Goal: Register for event/course

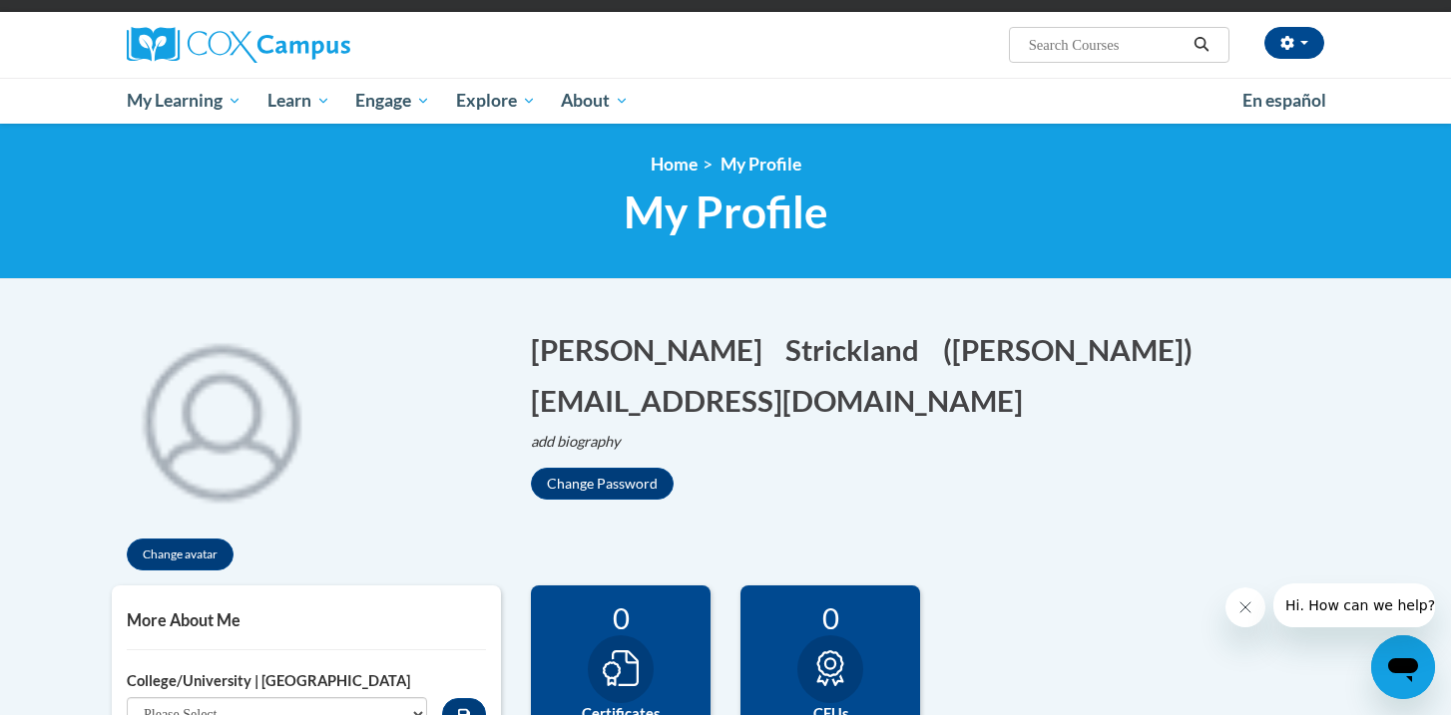
click at [1092, 50] on input "Search..." at bounding box center [1107, 45] width 160 height 24
type input "early literacy"
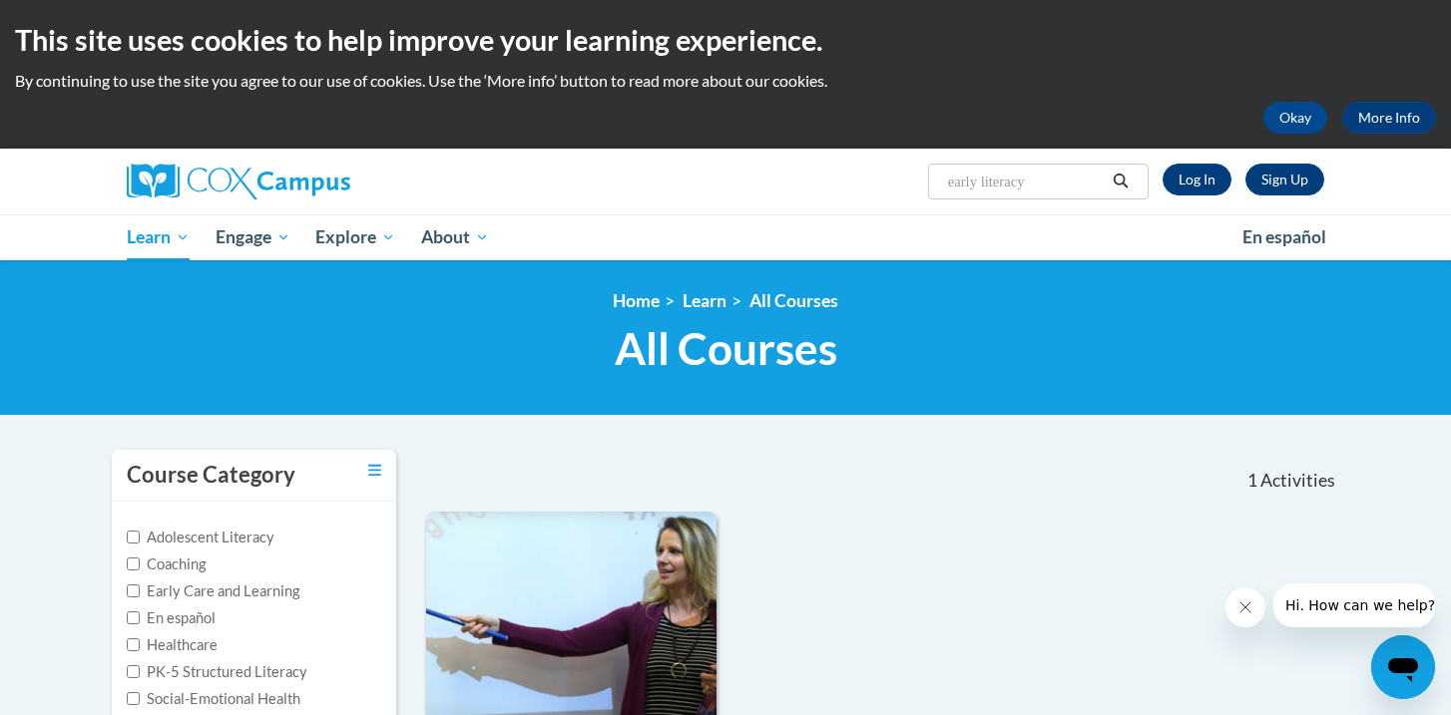
click at [1053, 185] on input "early literacy" at bounding box center [1026, 182] width 160 height 24
type input "early literacy print"
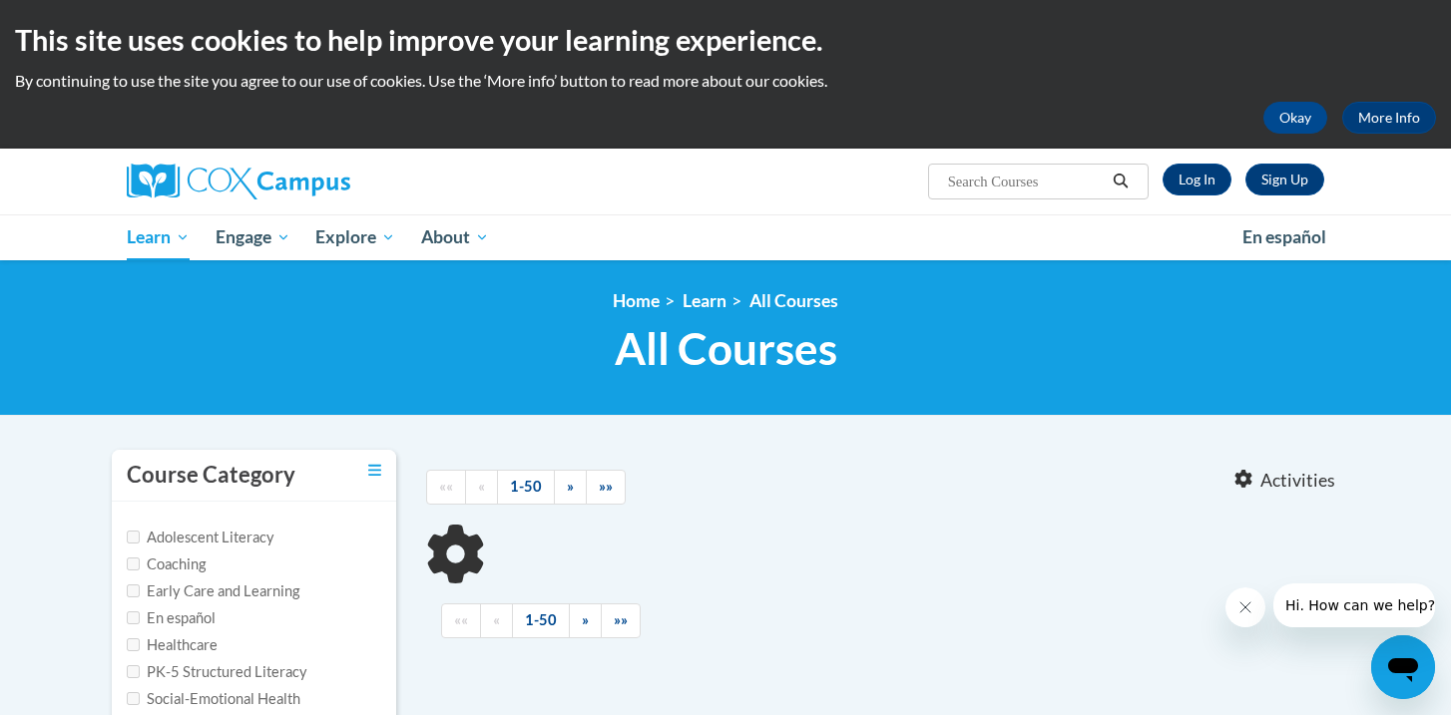
type input "early literacy print"
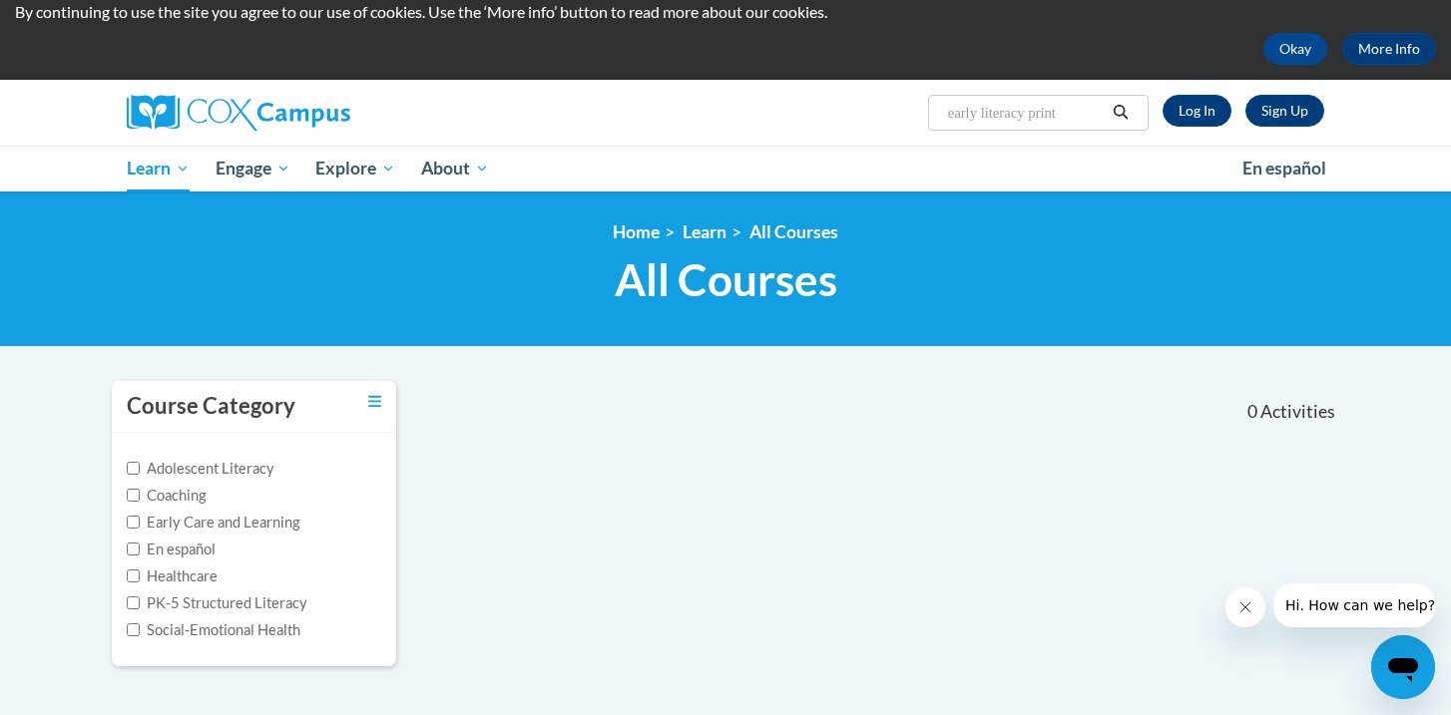
scroll to position [23, 0]
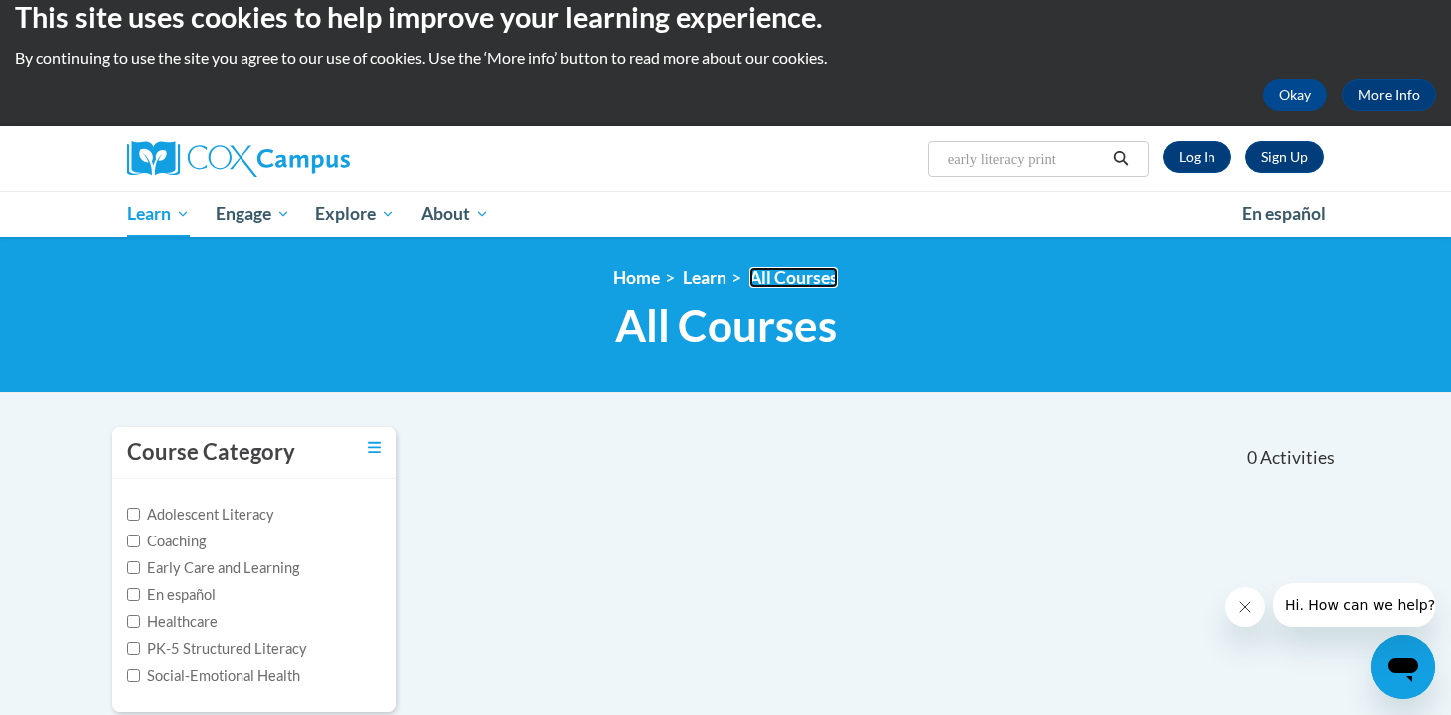
click at [793, 286] on link "All Courses" at bounding box center [793, 277] width 89 height 21
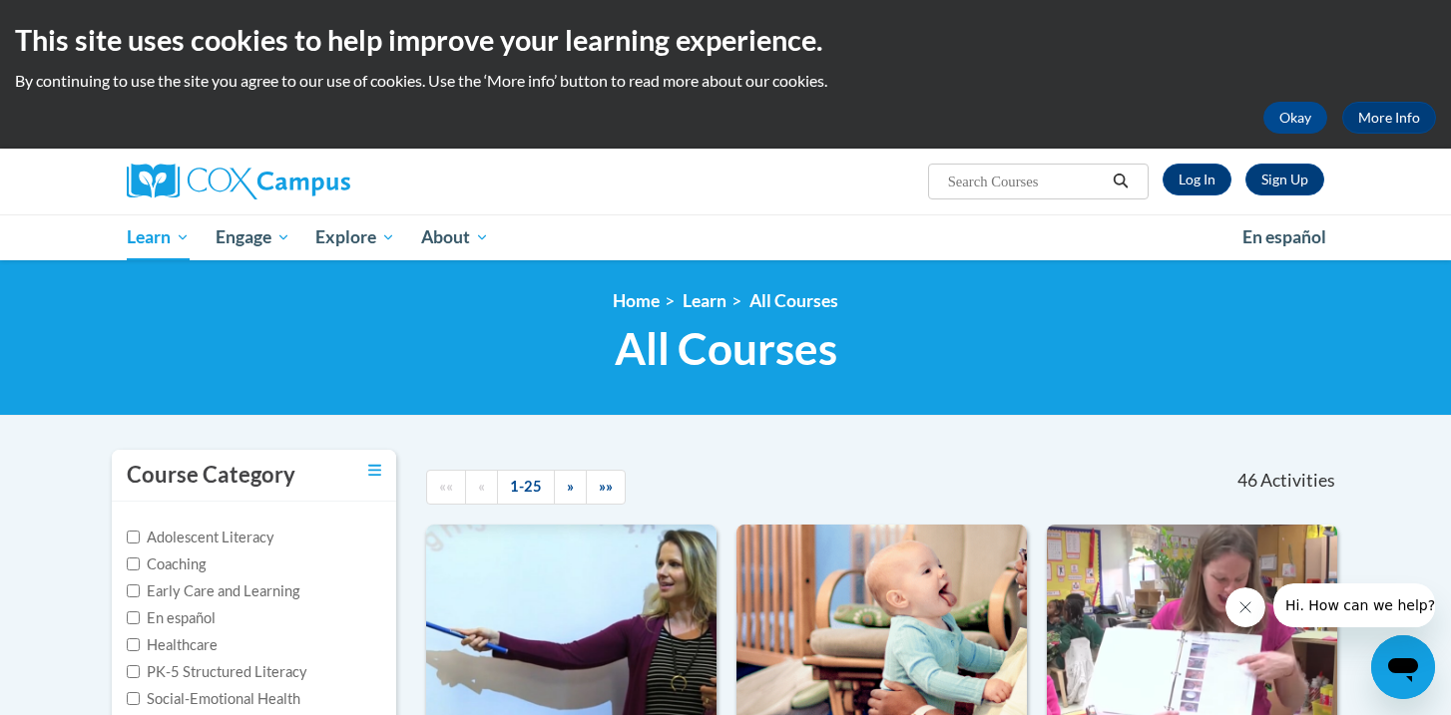
click at [988, 179] on input "Search..." at bounding box center [1026, 182] width 160 height 24
type input "earley literacy: print awareness, phonological awareness"
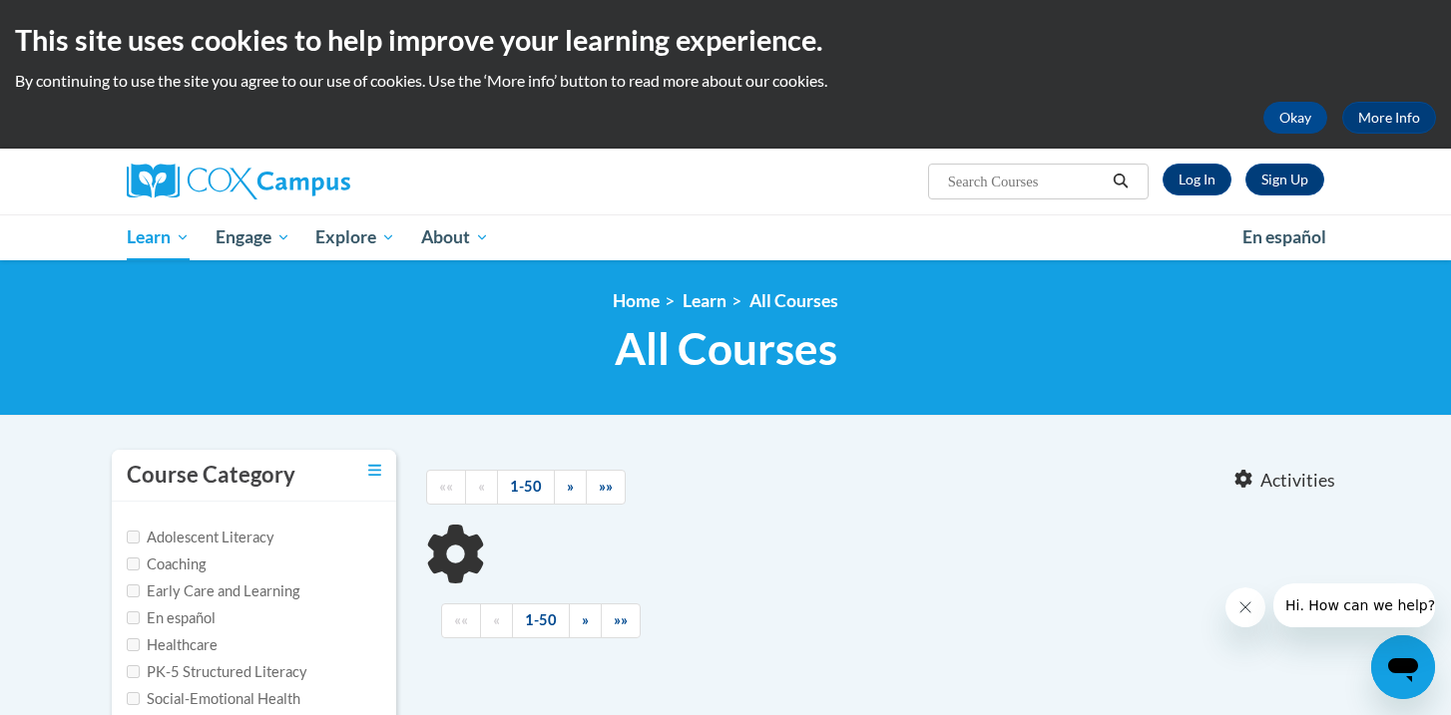
type input "earley literacy: print awareness, phonological awareness"
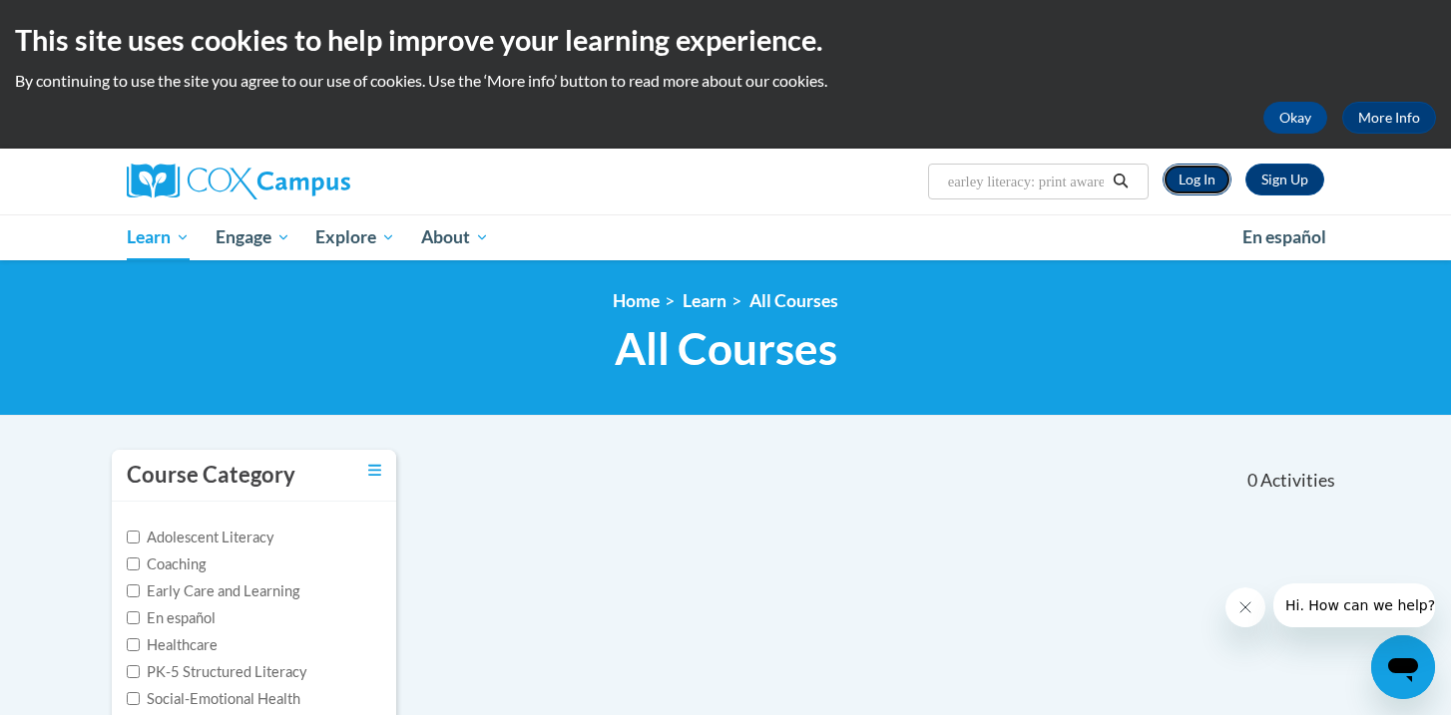
click at [1198, 178] on link "Log In" at bounding box center [1197, 180] width 69 height 32
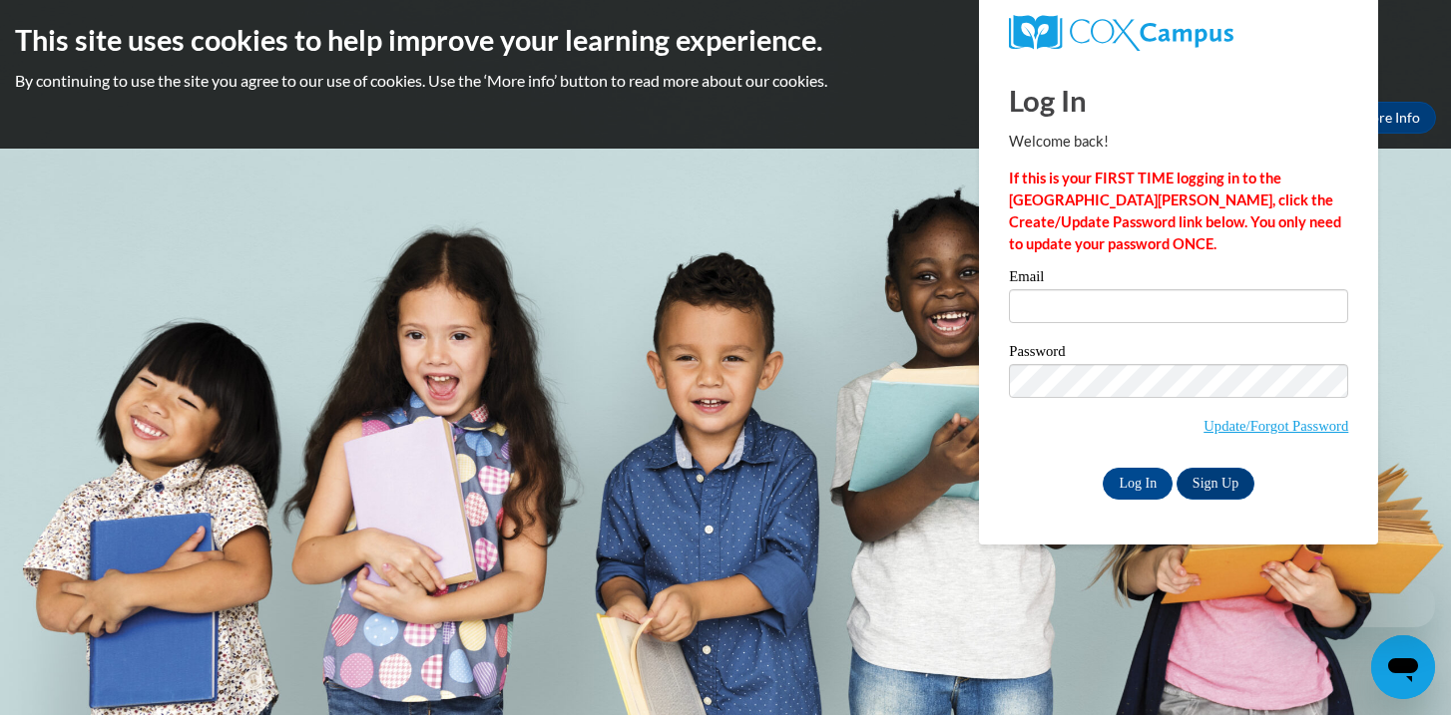
click at [1109, 286] on label "Email" at bounding box center [1178, 279] width 339 height 20
click at [1109, 289] on input "Email" at bounding box center [1178, 306] width 339 height 34
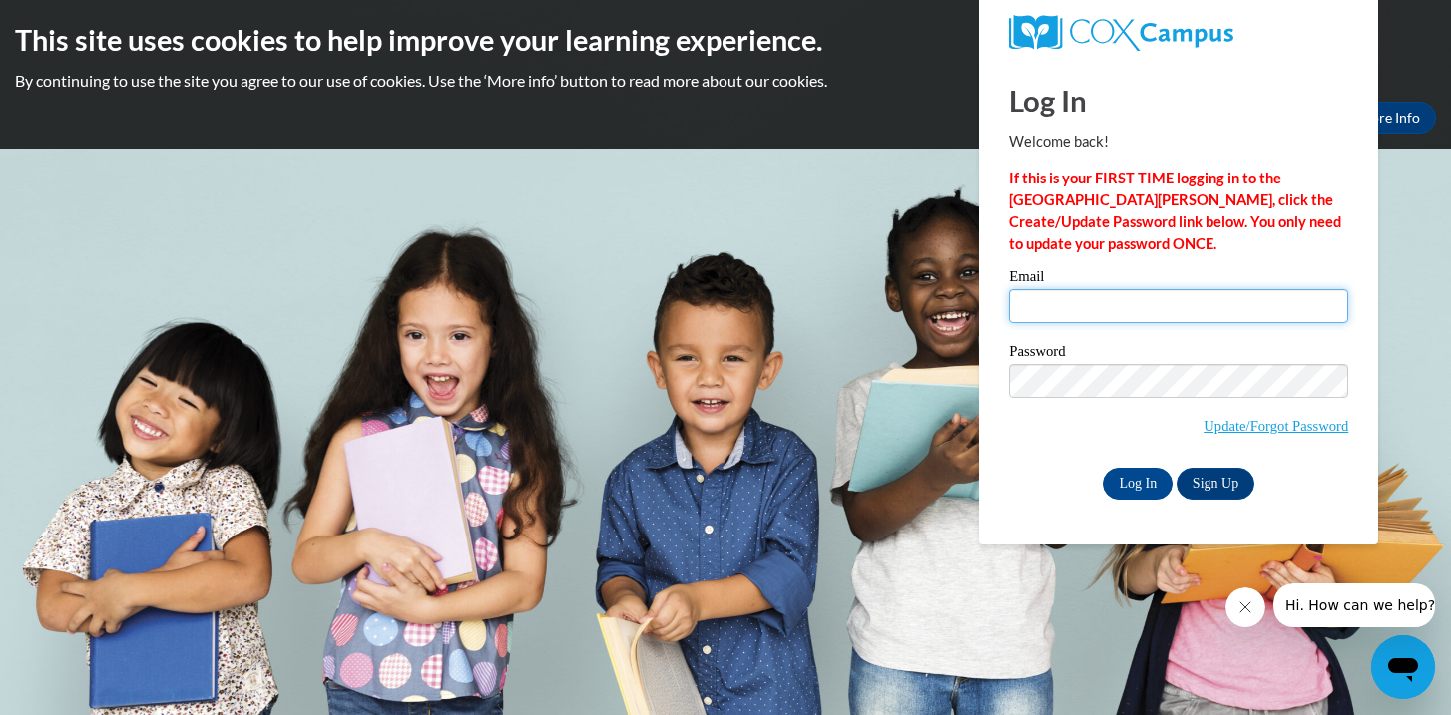
click at [1105, 303] on input "Email" at bounding box center [1178, 306] width 339 height 34
type input "cvstrickland706@mail.jamessprunt.edu"
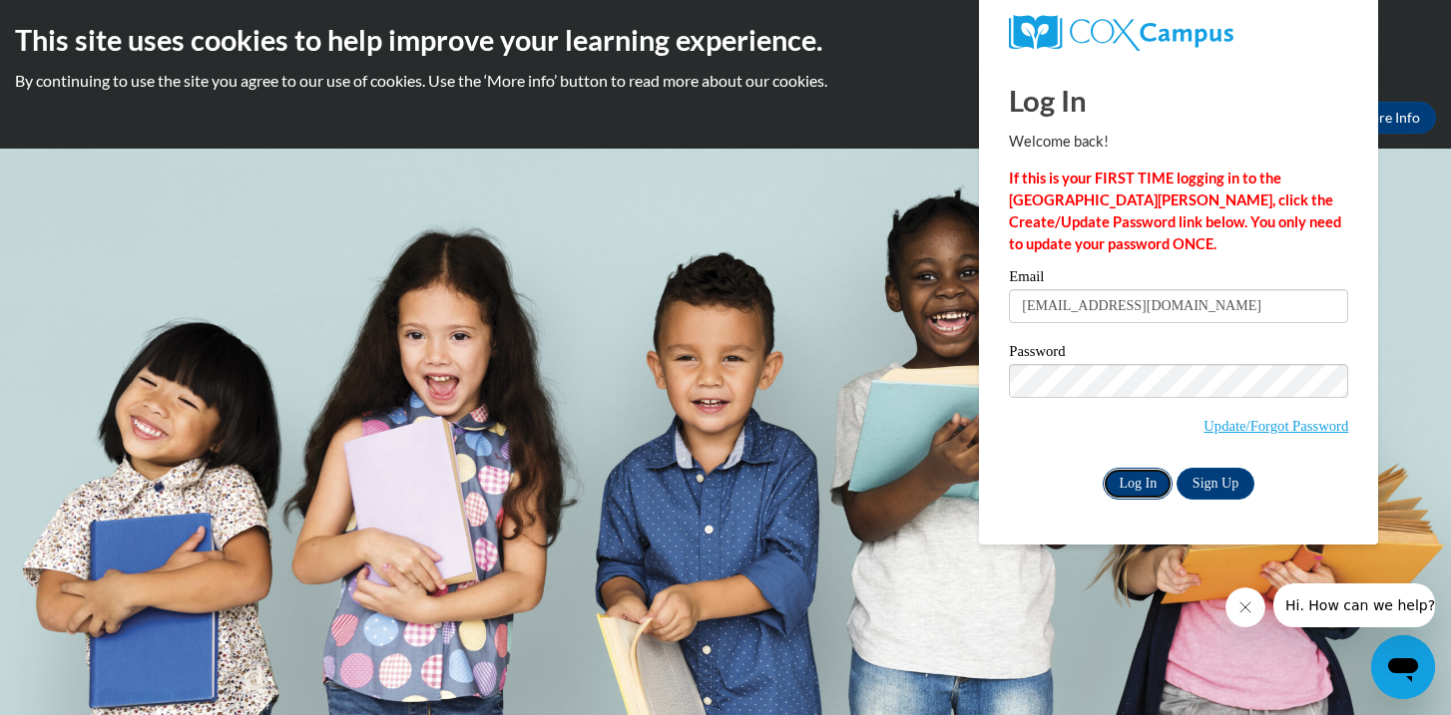
click at [1132, 484] on input "Log In" at bounding box center [1138, 484] width 70 height 32
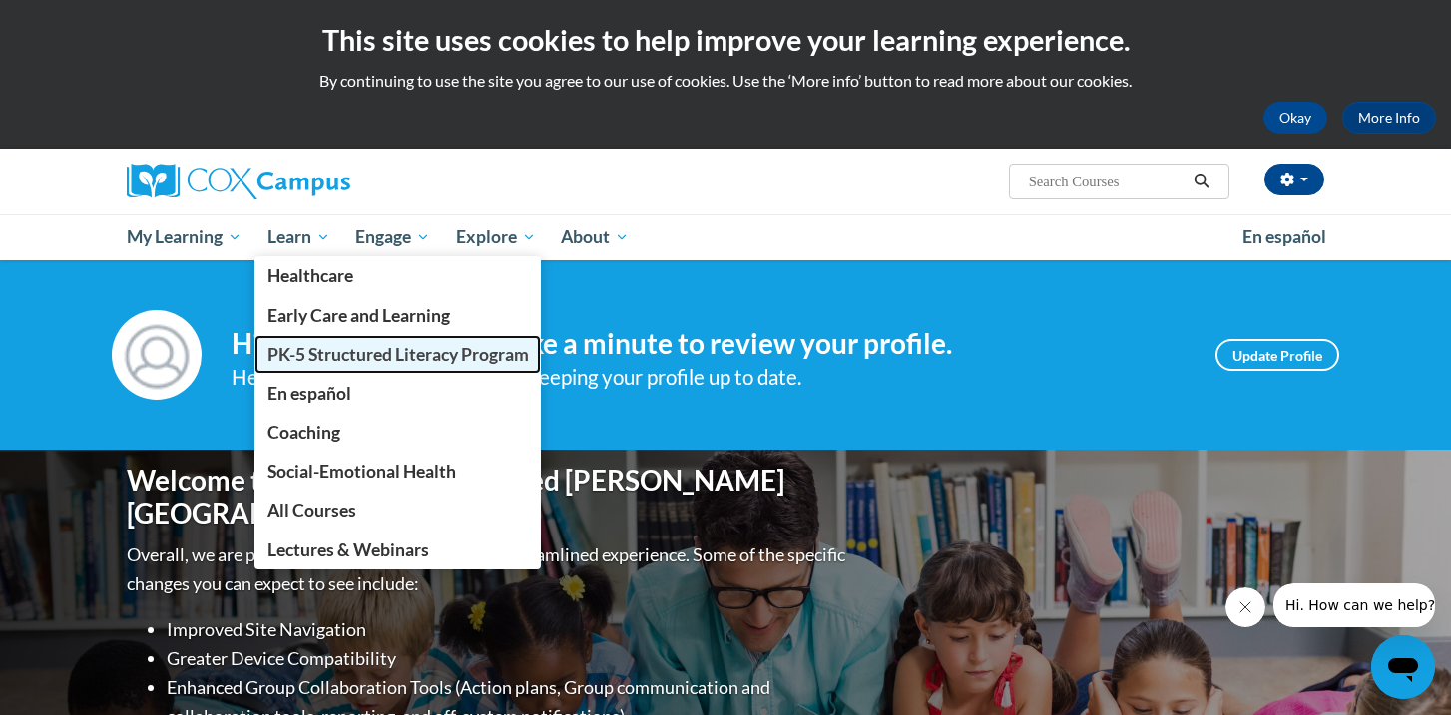
click at [313, 365] on link "PK-5 Structured Literacy Program" at bounding box center [397, 354] width 287 height 39
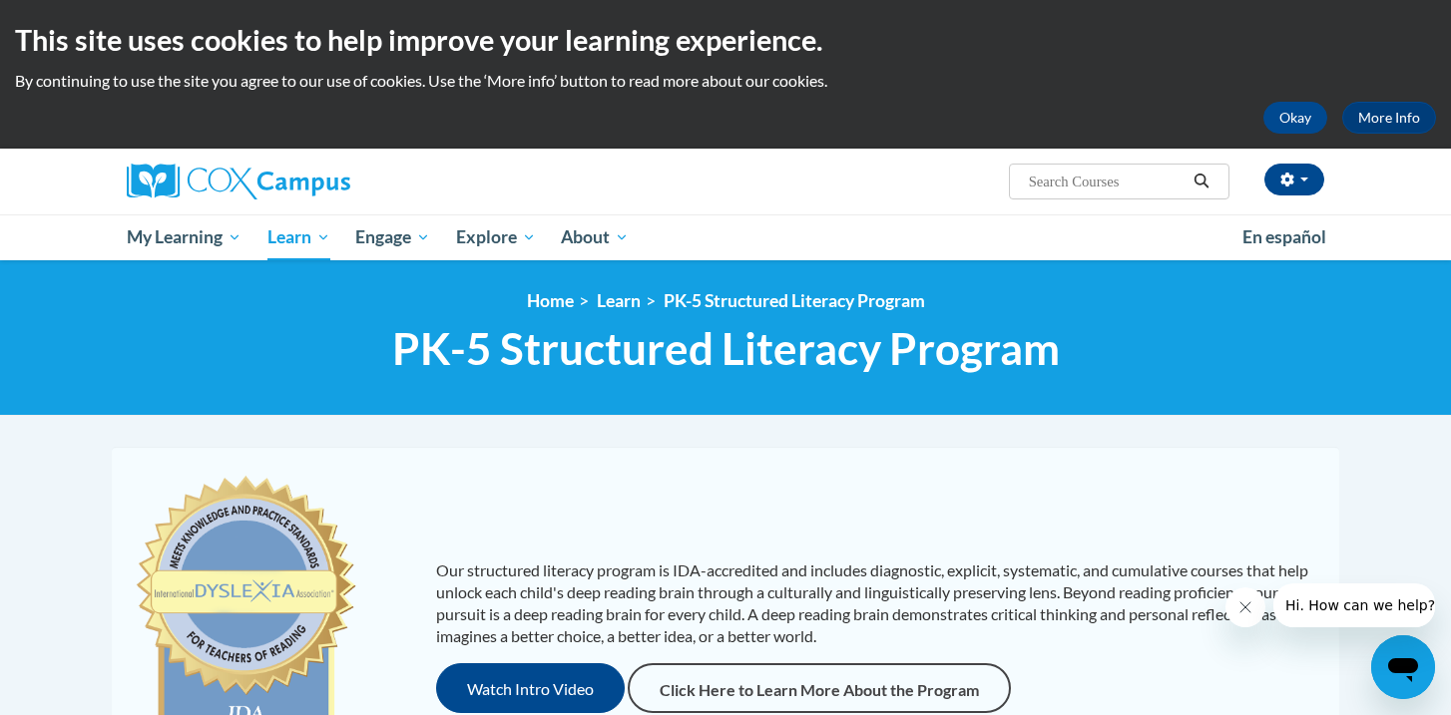
click at [1047, 188] on input "Search..." at bounding box center [1107, 182] width 160 height 24
type input "early literacy"
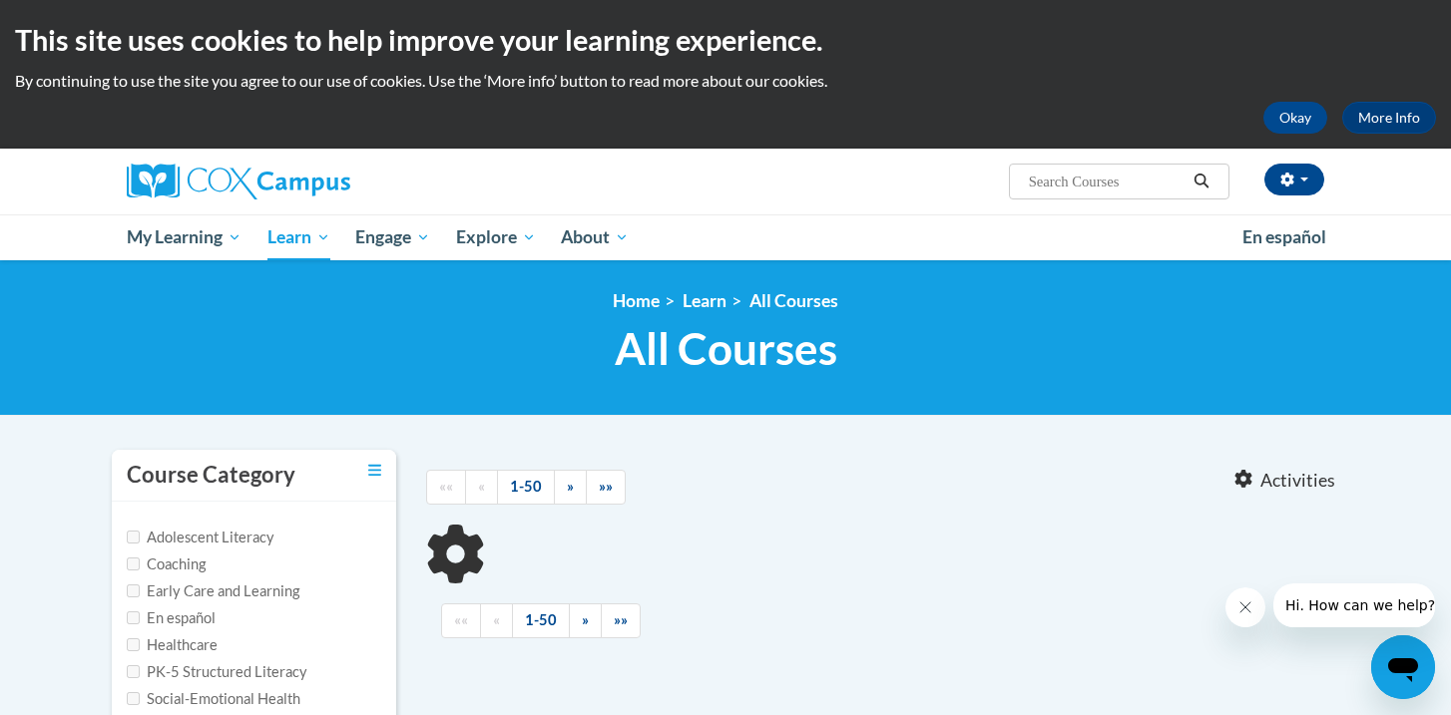
type input "early literacy"
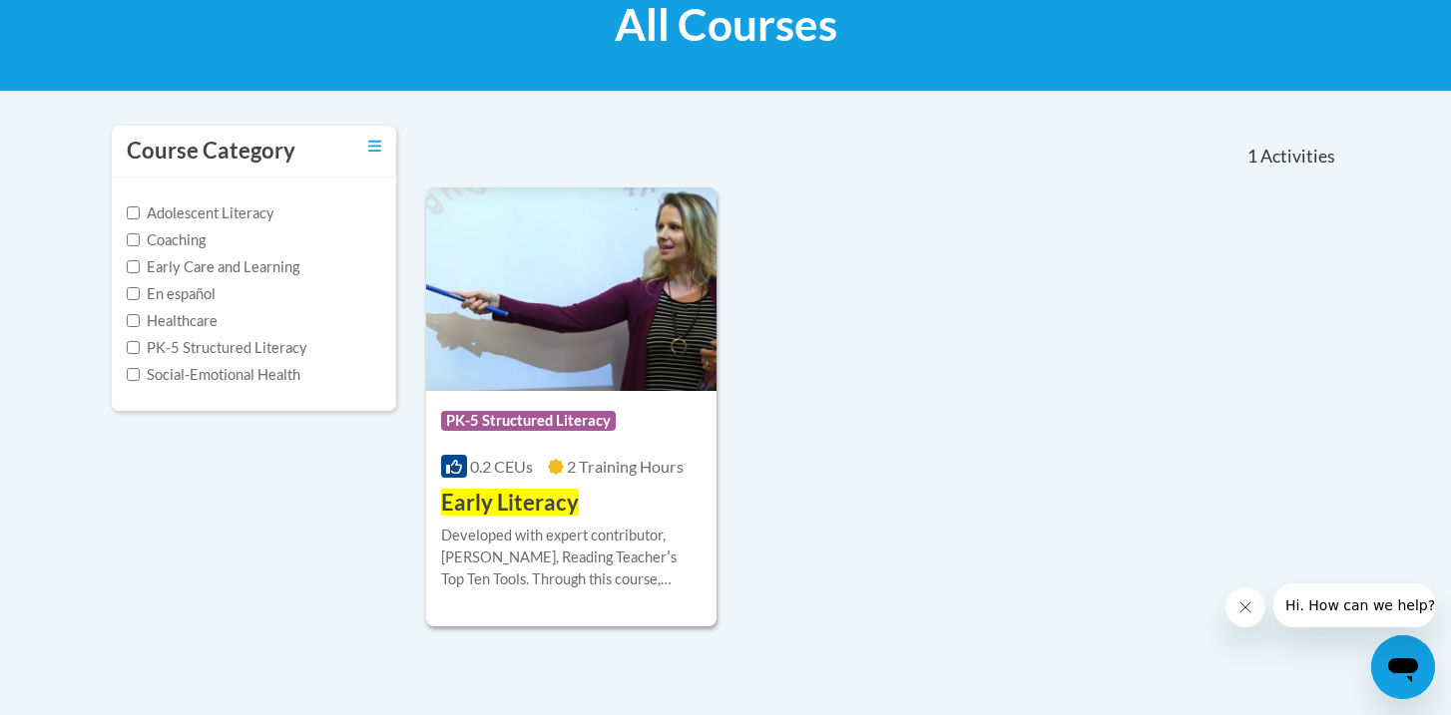
scroll to position [345, 0]
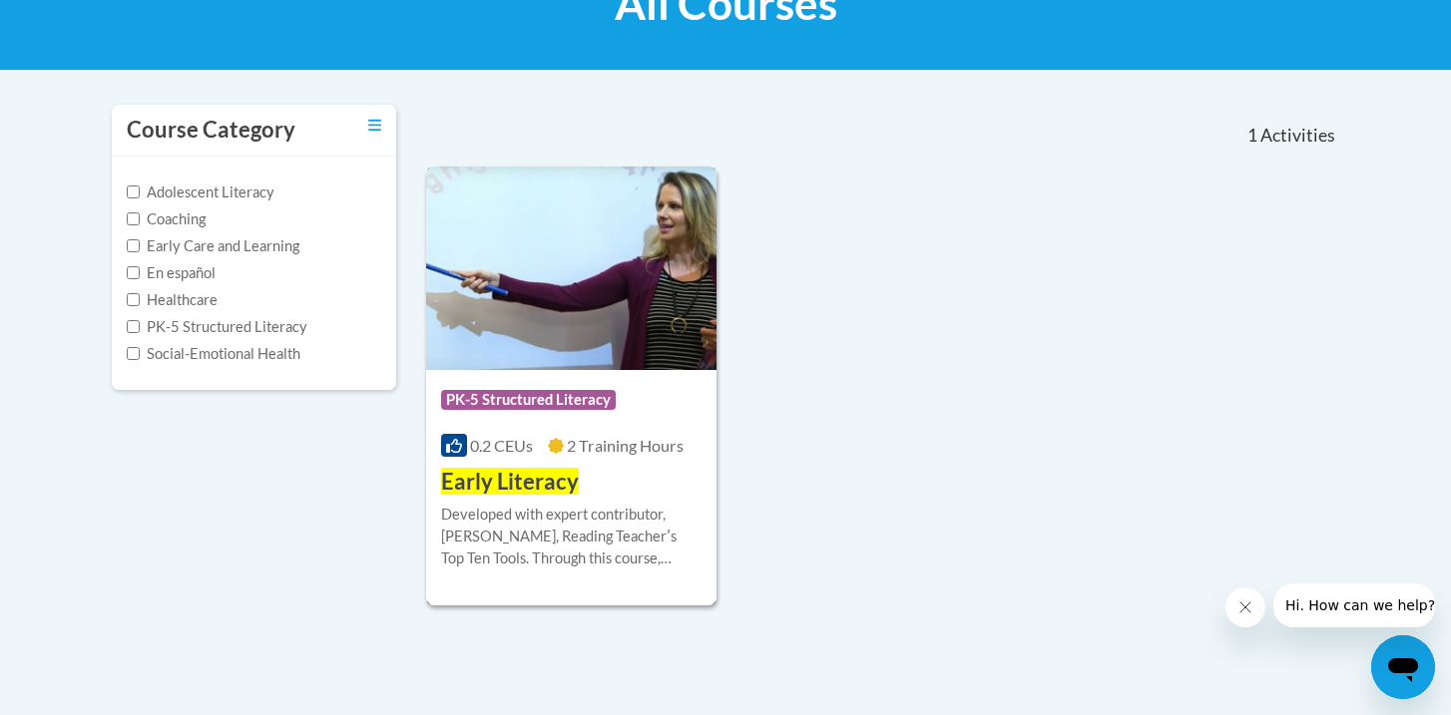
click at [581, 449] on span "2 Training Hours" at bounding box center [625, 445] width 117 height 19
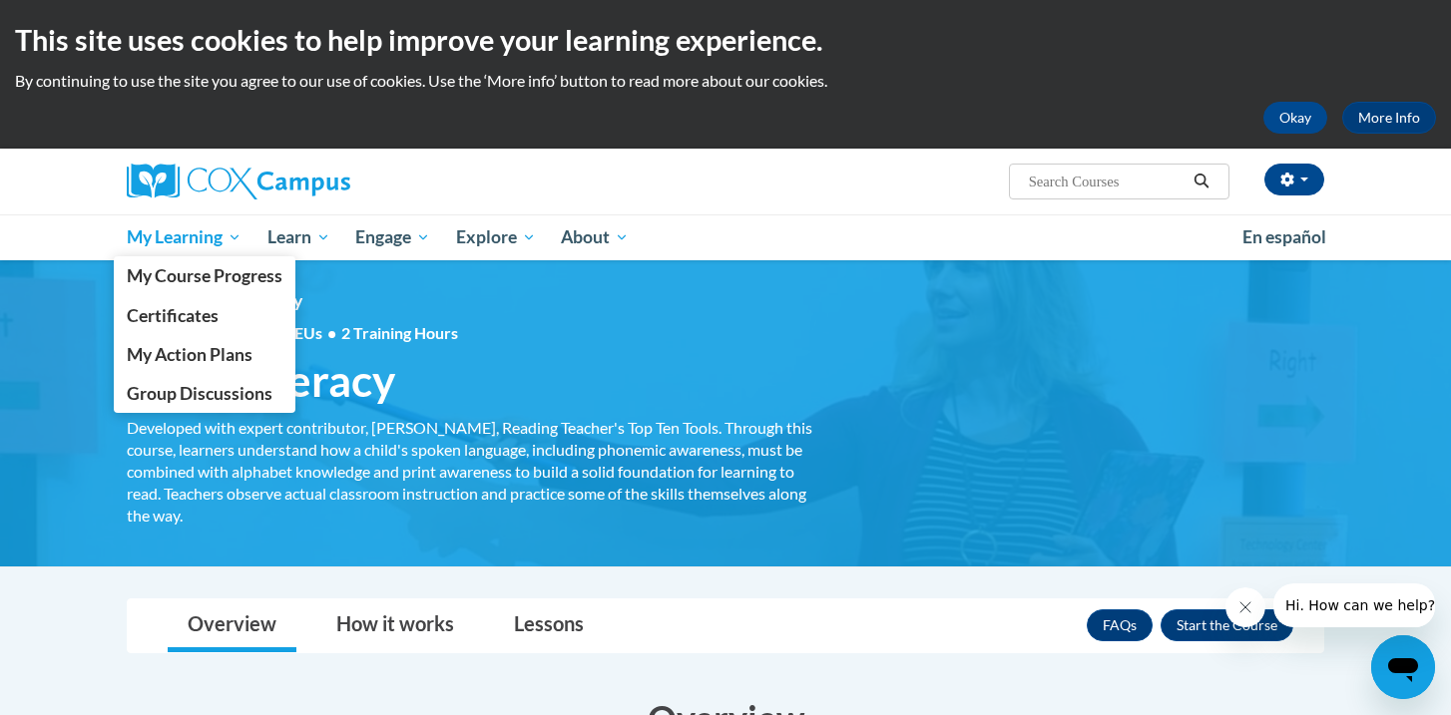
click at [210, 251] on link "My Learning" at bounding box center [184, 238] width 141 height 46
click at [181, 277] on span "My Course Progress" at bounding box center [205, 275] width 156 height 21
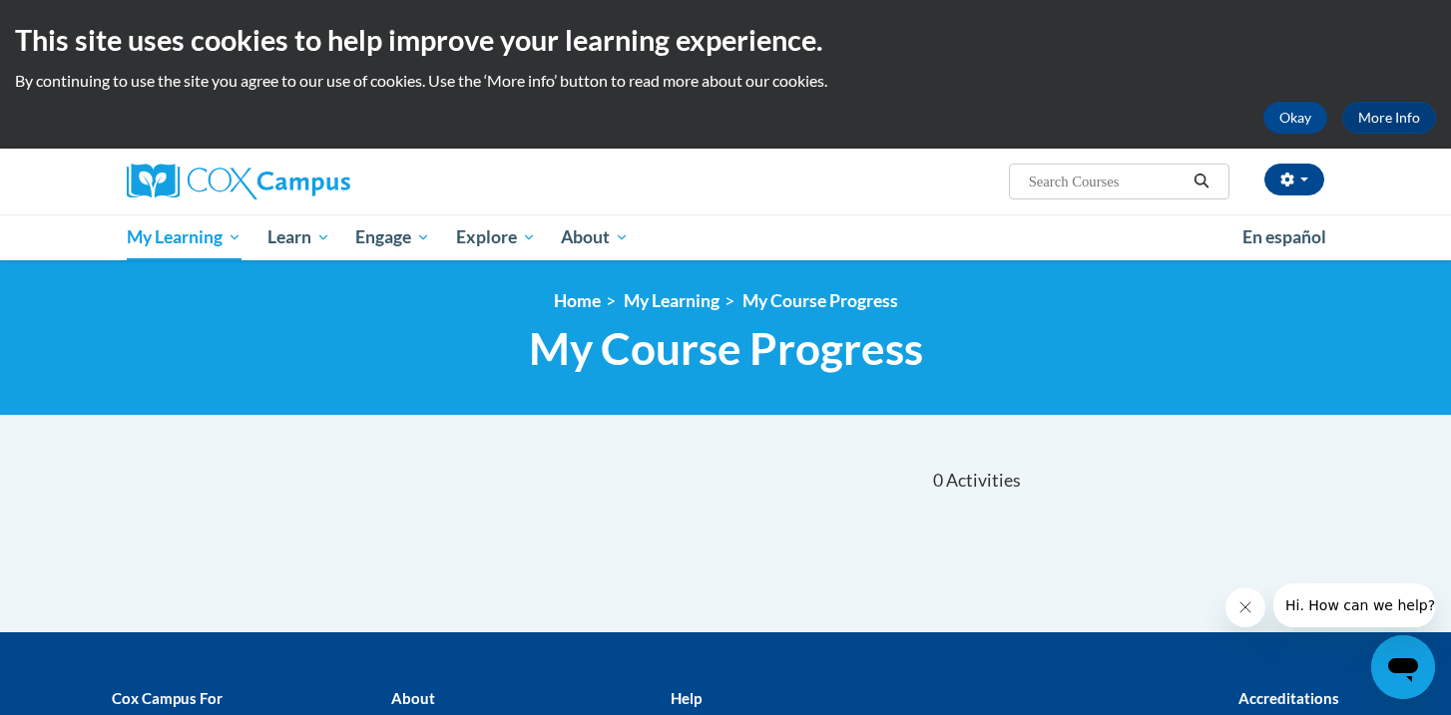
click at [1102, 178] on input "Search..." at bounding box center [1107, 182] width 160 height 24
type input "systematic and explicit phonics"
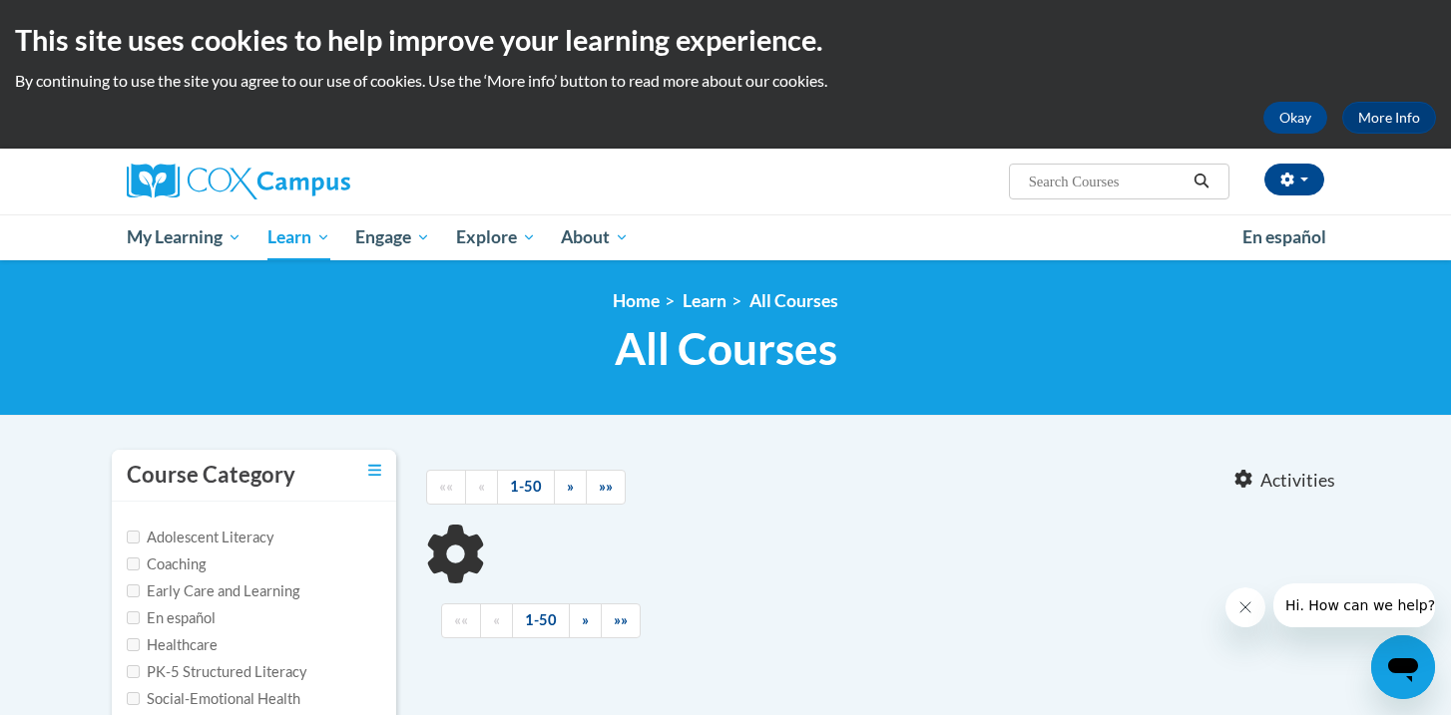
type input "systematic and explicit phonics"
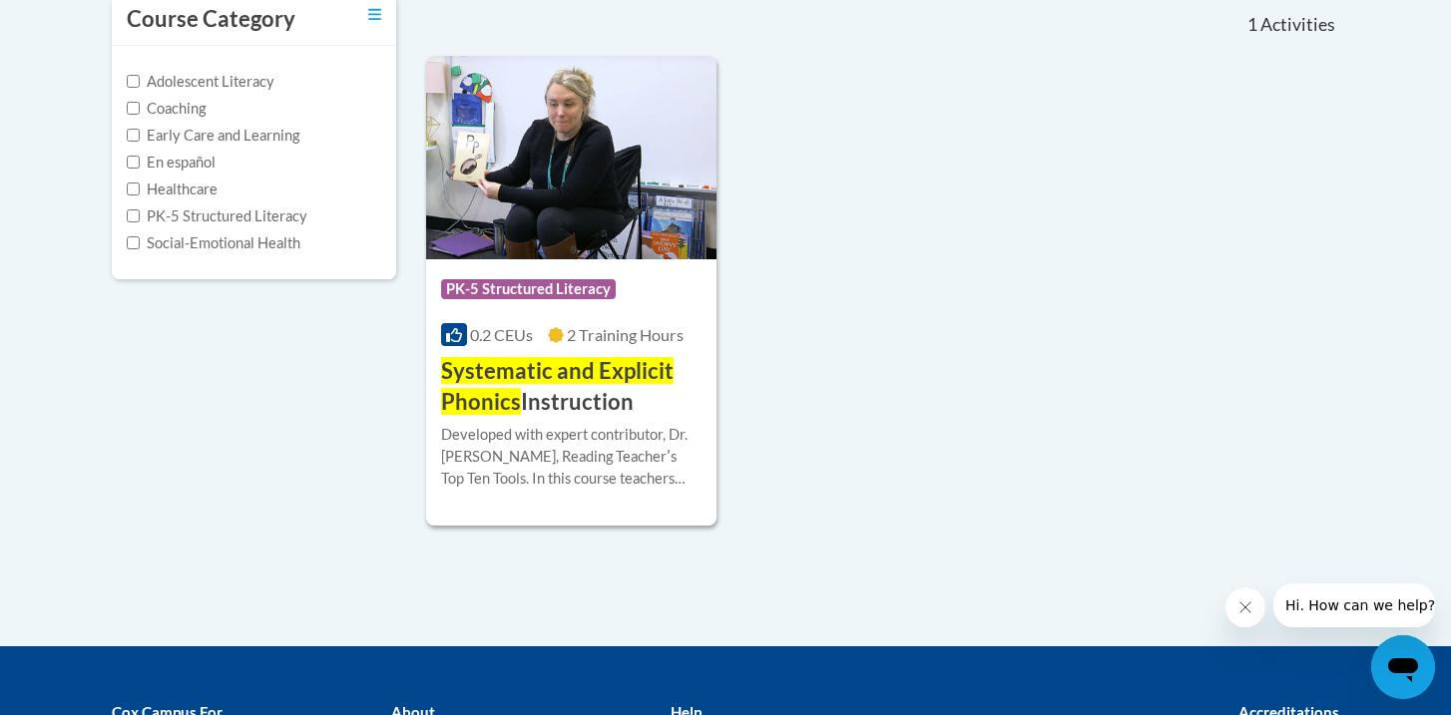
scroll to position [458, 0]
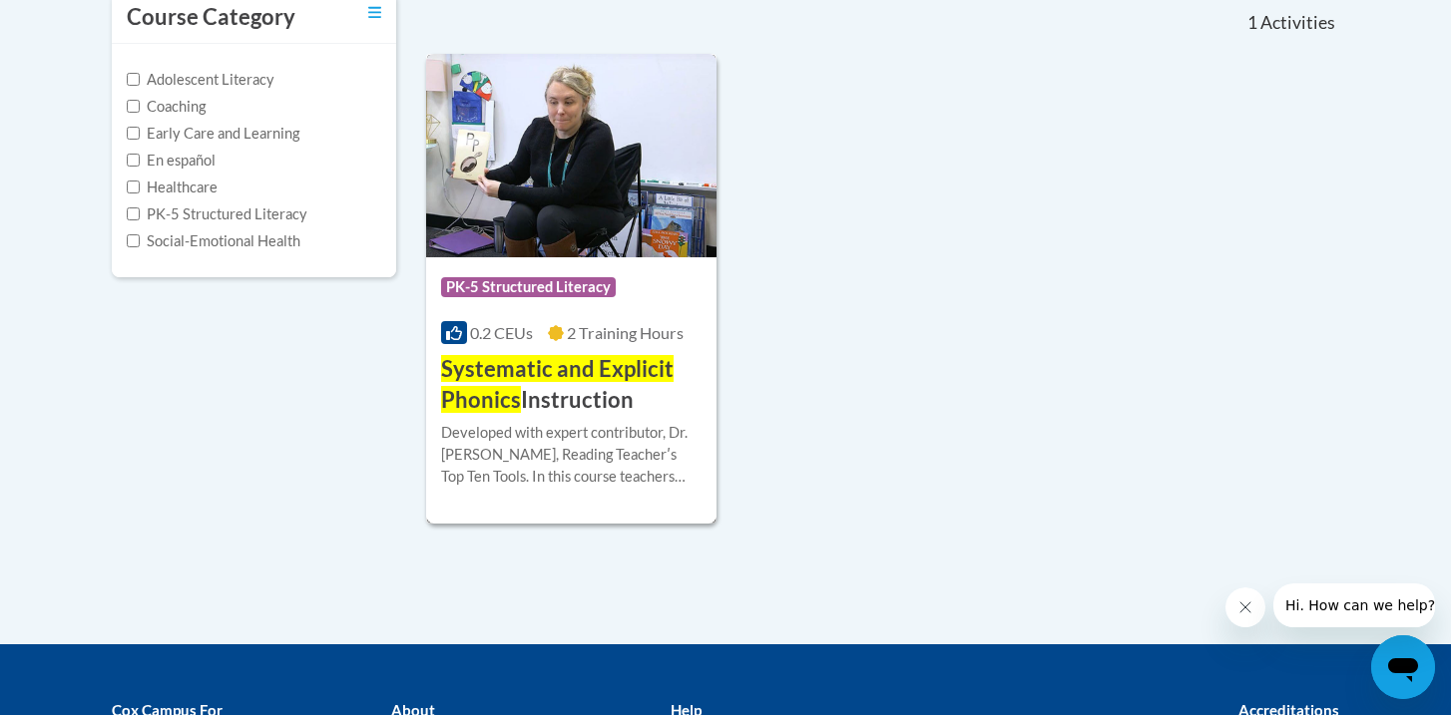
click at [581, 404] on h3 "Systematic and Explicit Phonics Instruction" at bounding box center [571, 385] width 260 height 62
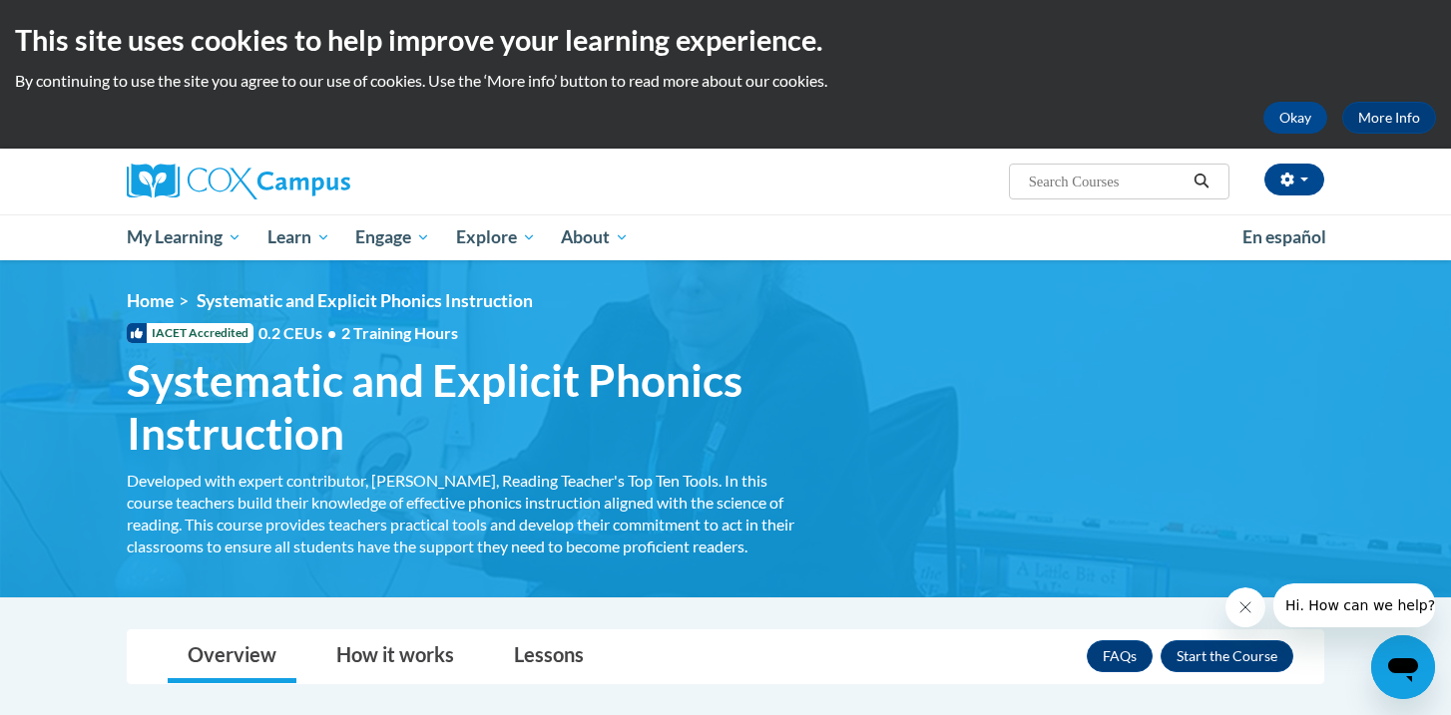
click at [1107, 182] on input "Search..." at bounding box center [1107, 182] width 160 height 24
type input "alphabet knowledge"
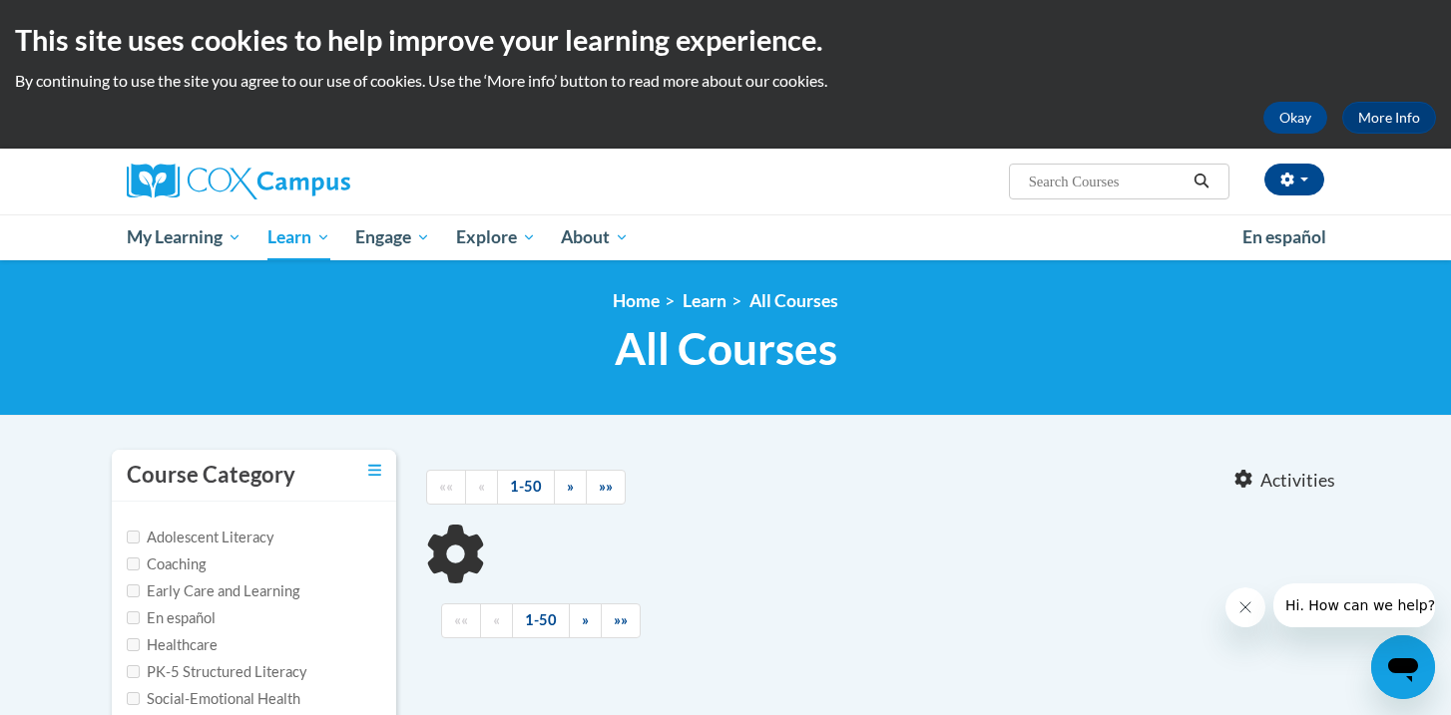
type input "alphabet knowledge"
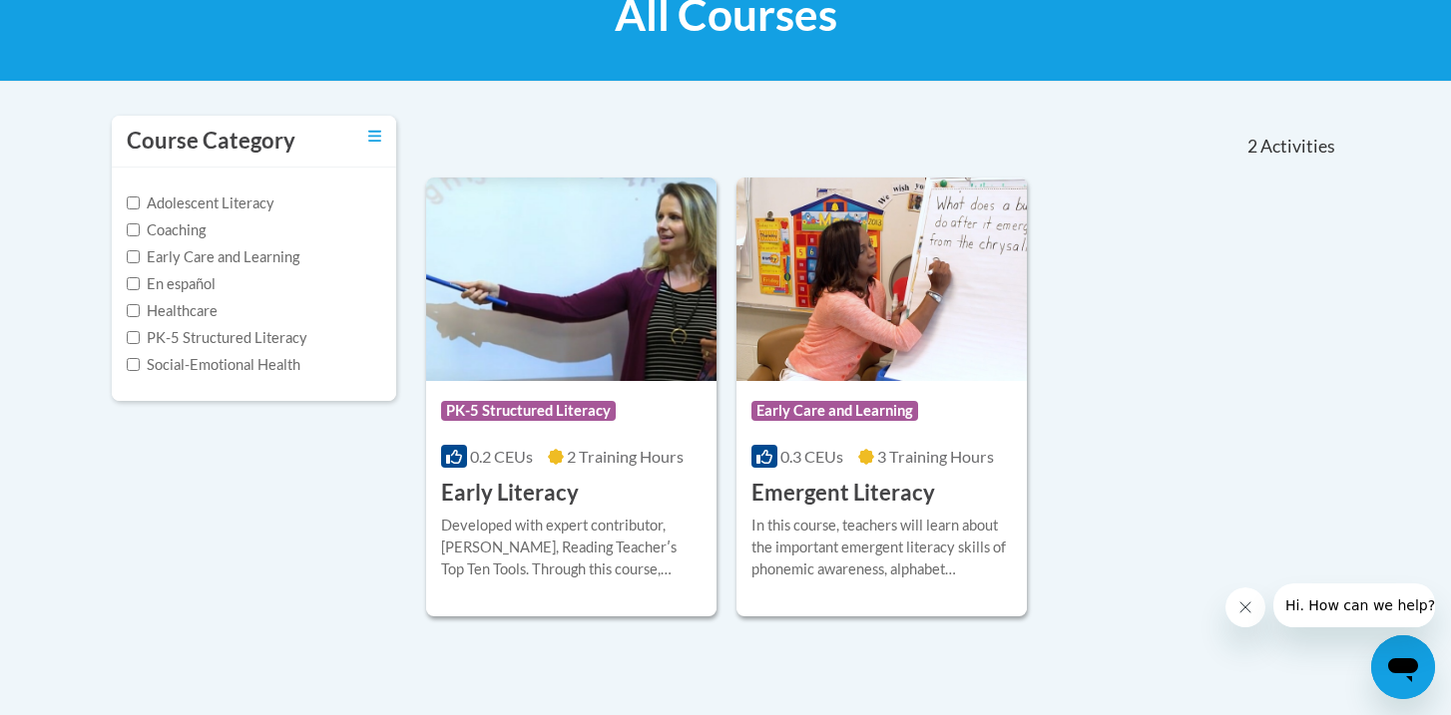
scroll to position [336, 0]
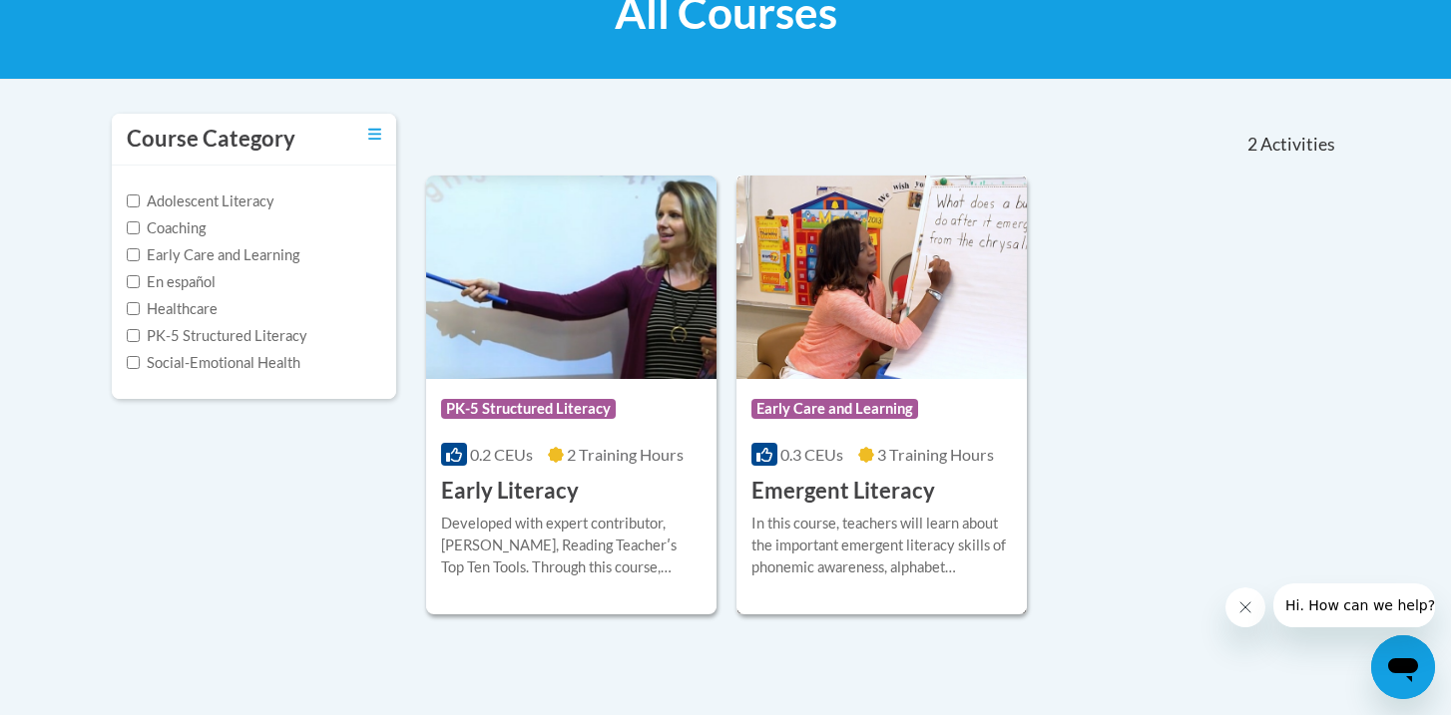
click at [859, 499] on h3 "Emergent Literacy" at bounding box center [843, 491] width 184 height 31
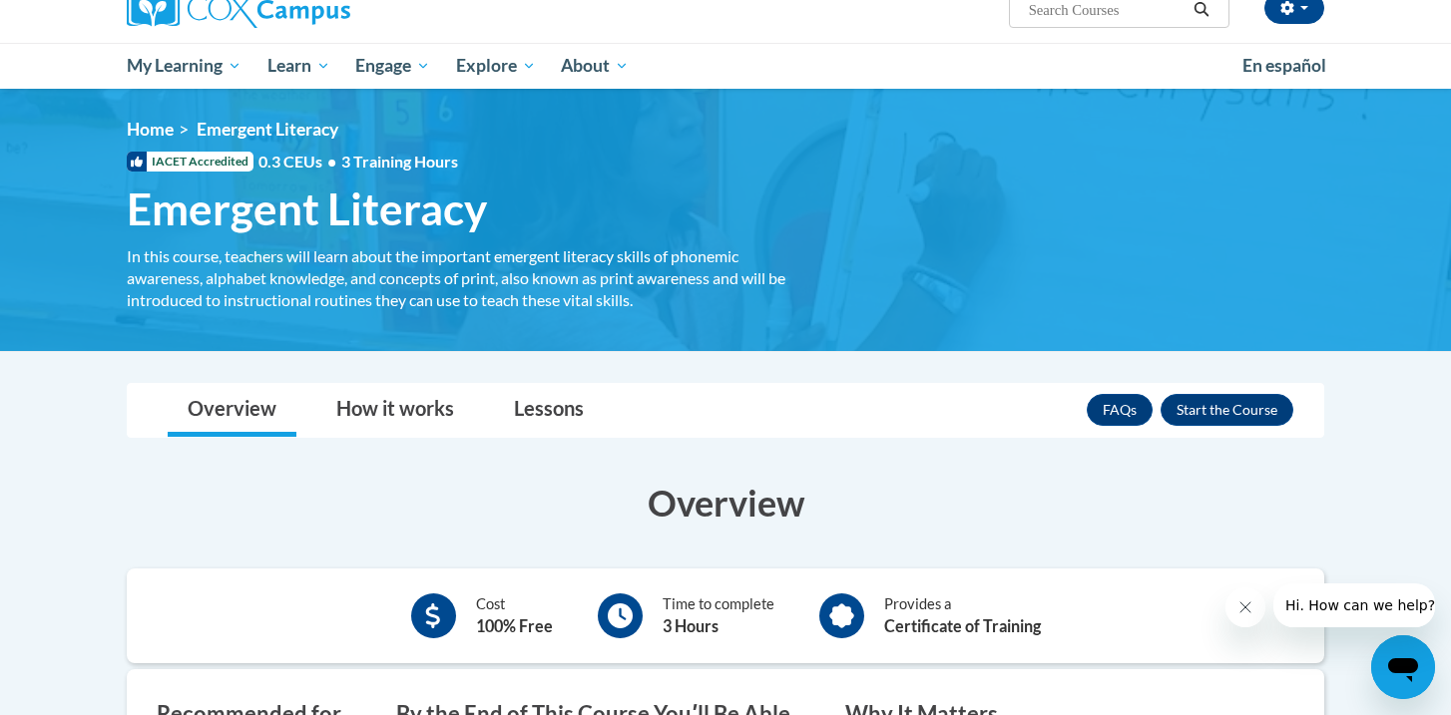
scroll to position [144, 0]
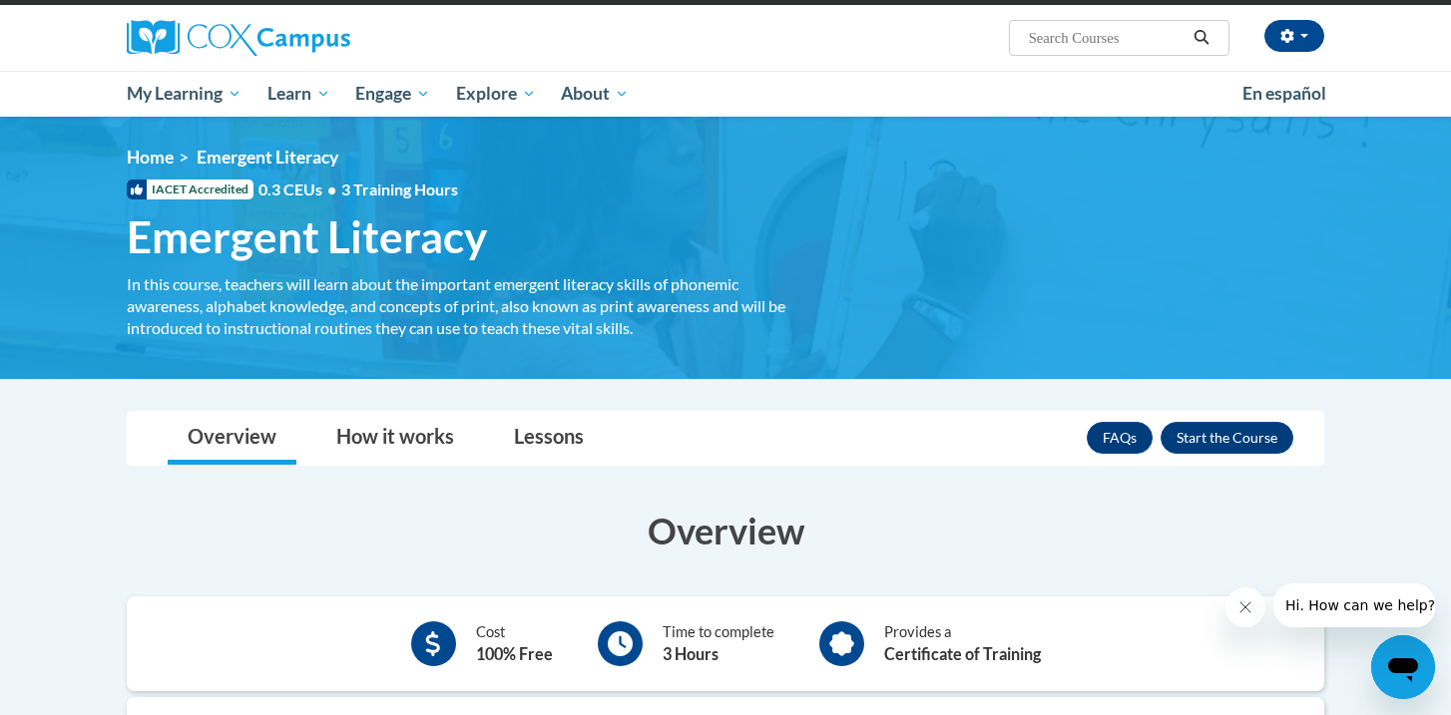
click at [1056, 36] on input "Search..." at bounding box center [1107, 38] width 160 height 24
type input "phonological awareness, alphabet knowledge and print awareness"
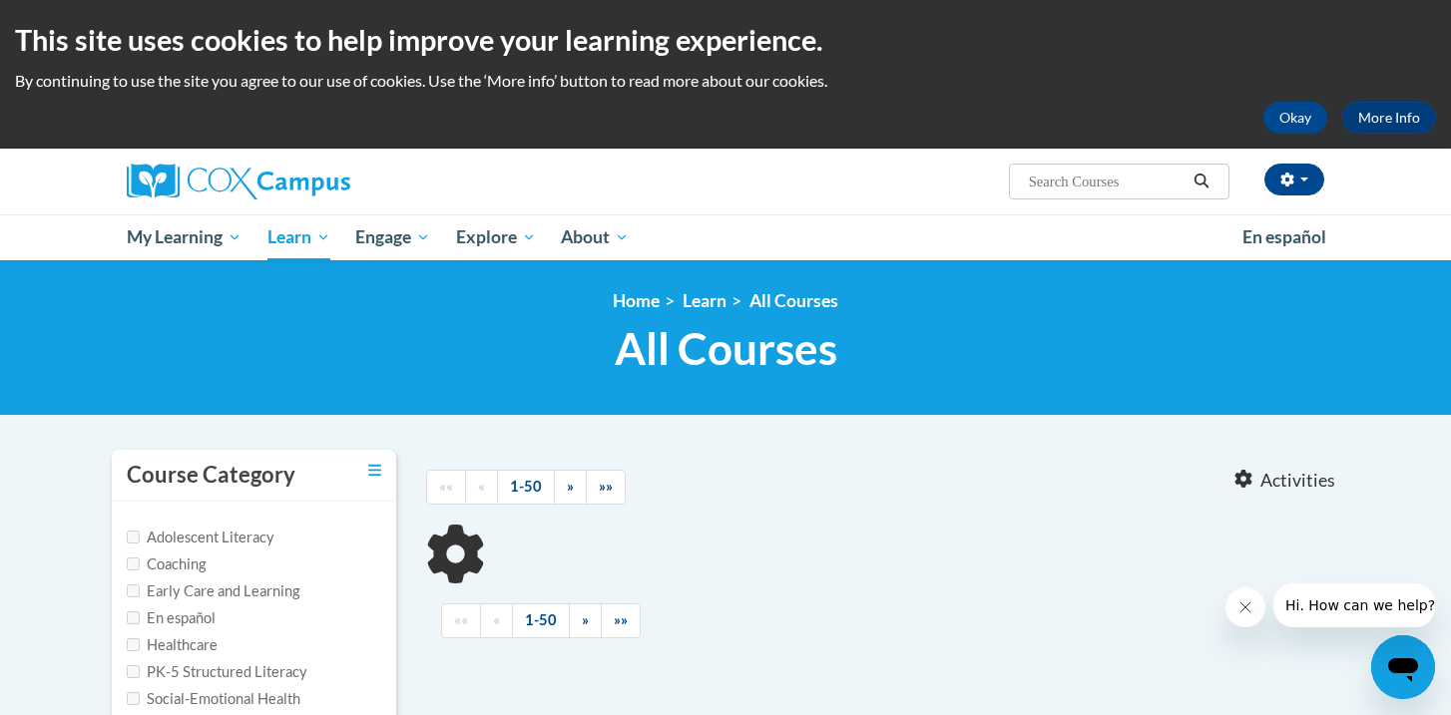
type input "phonological awareness, alphabet knowledge and print awareness"
click at [1056, 175] on input "phonological awareness, alphabet knowledge and print awareness" at bounding box center [1107, 182] width 160 height 24
drag, startPoint x: 1030, startPoint y: 185, endPoint x: 1232, endPoint y: 205, distance: 203.5
click at [1231, 207] on div "Chrissy Strickland (America/New_York UTC-04:00) My Profile Inbox My Transcripts…" at bounding box center [725, 182] width 1257 height 66
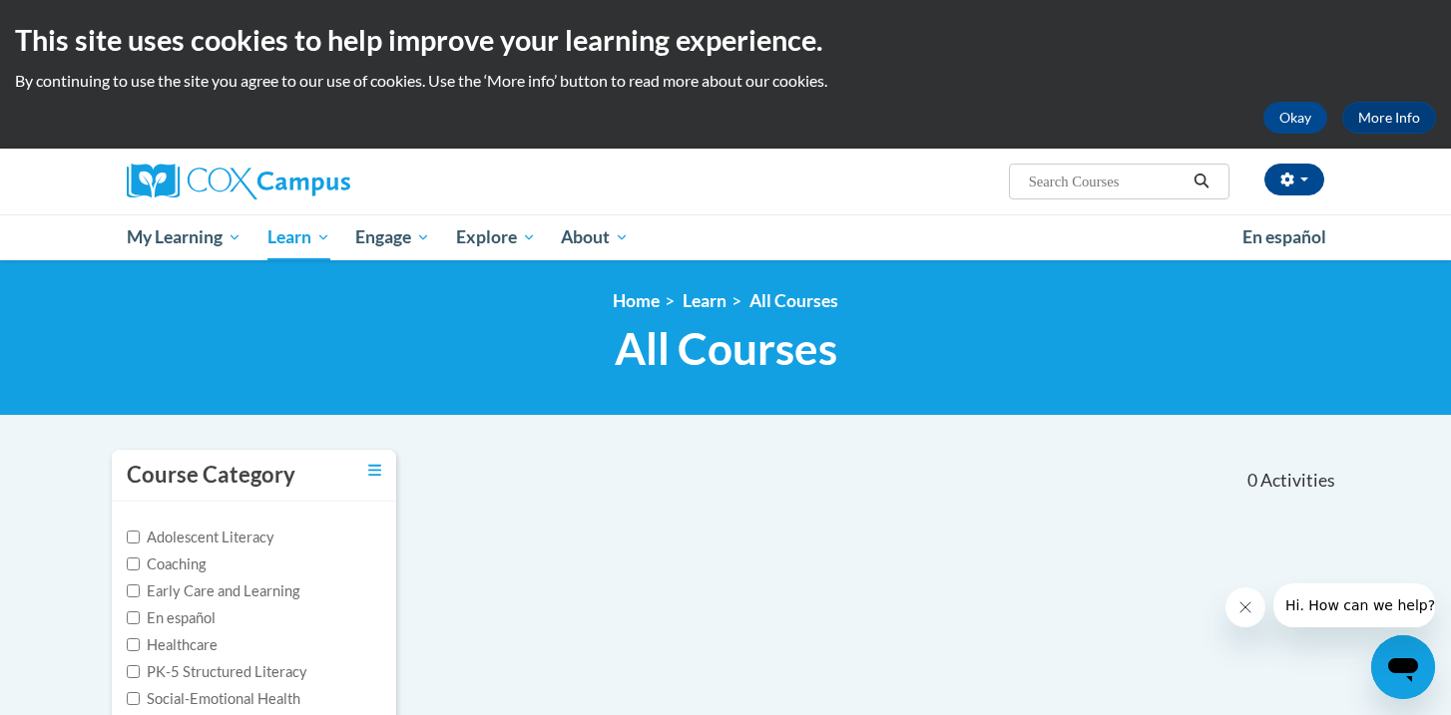
scroll to position [0, 0]
drag, startPoint x: 1135, startPoint y: 190, endPoint x: 1025, endPoint y: 190, distance: 109.8
click at [1025, 190] on span "Search Search..." at bounding box center [1119, 182] width 221 height 36
paste input "Early Literacy"
type input "Early Literacy"
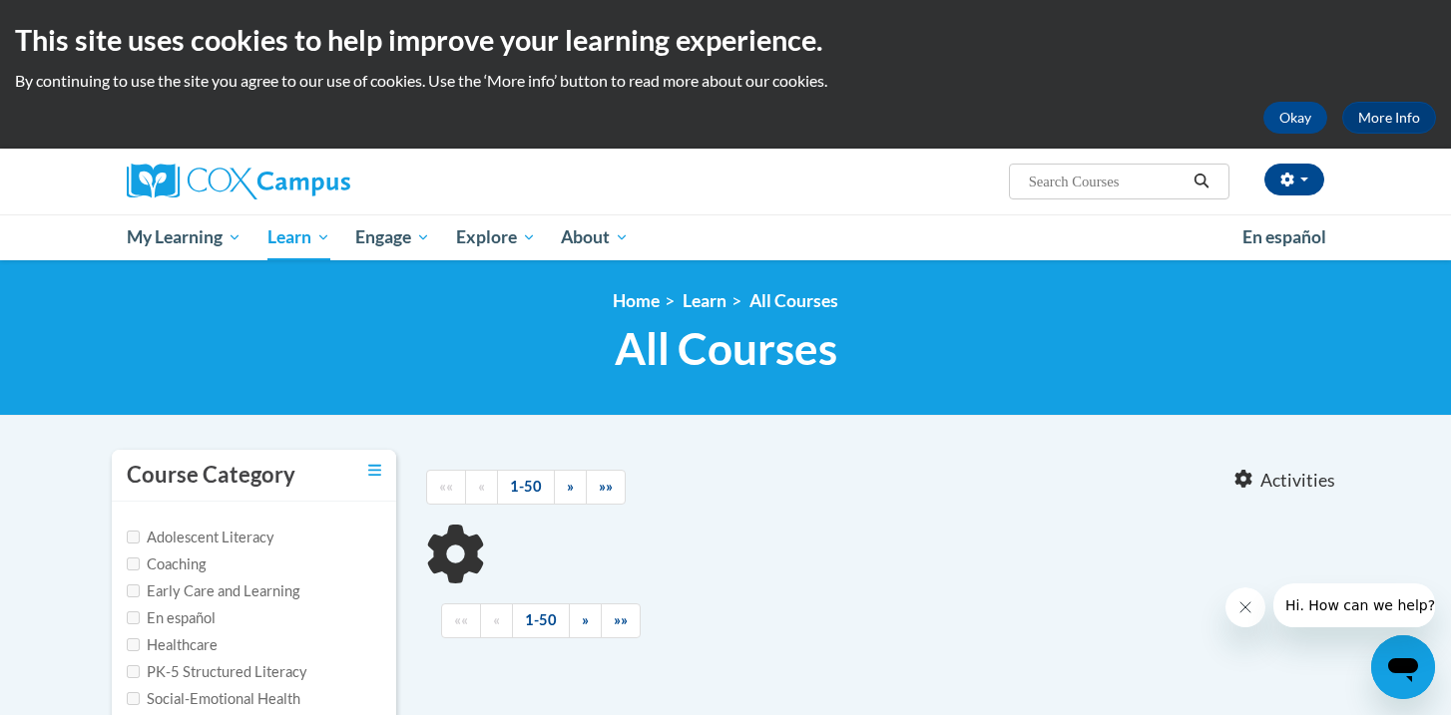
type input "Early Literacy"
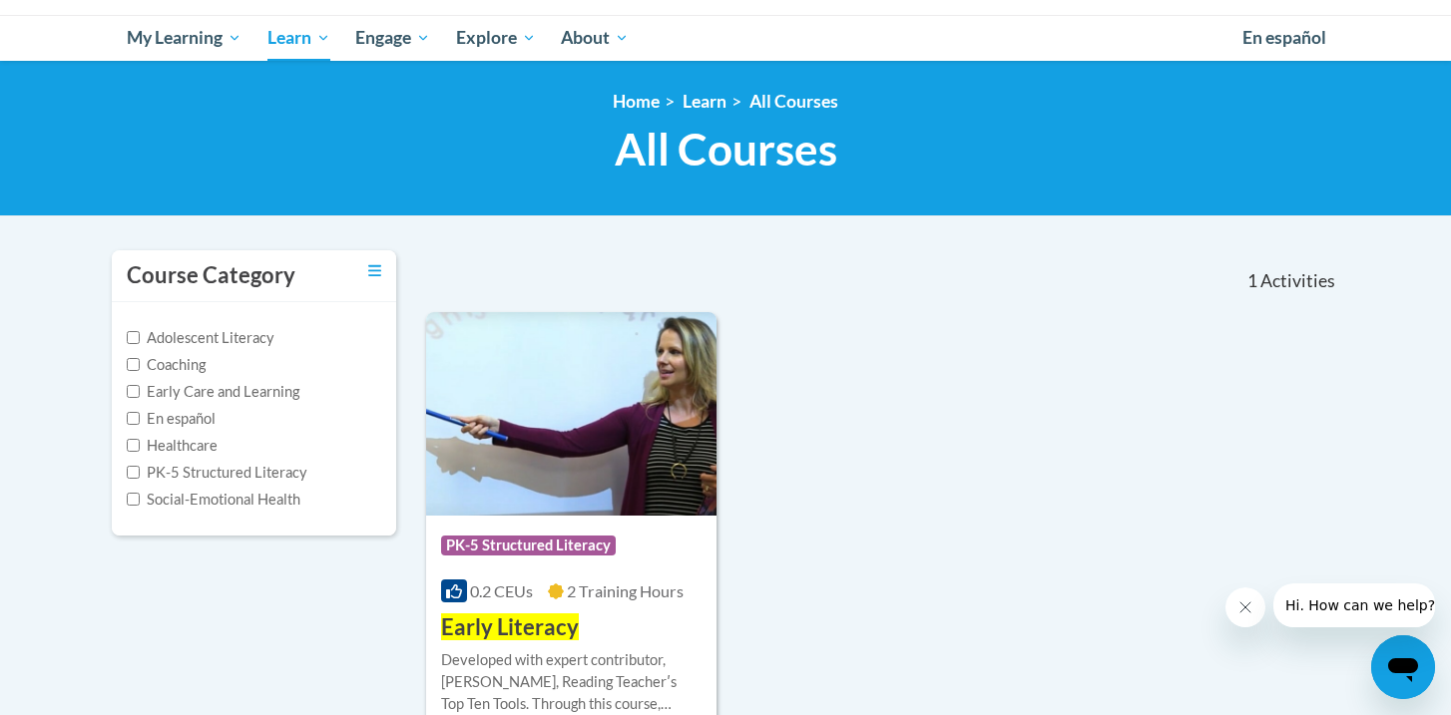
scroll to position [407, 0]
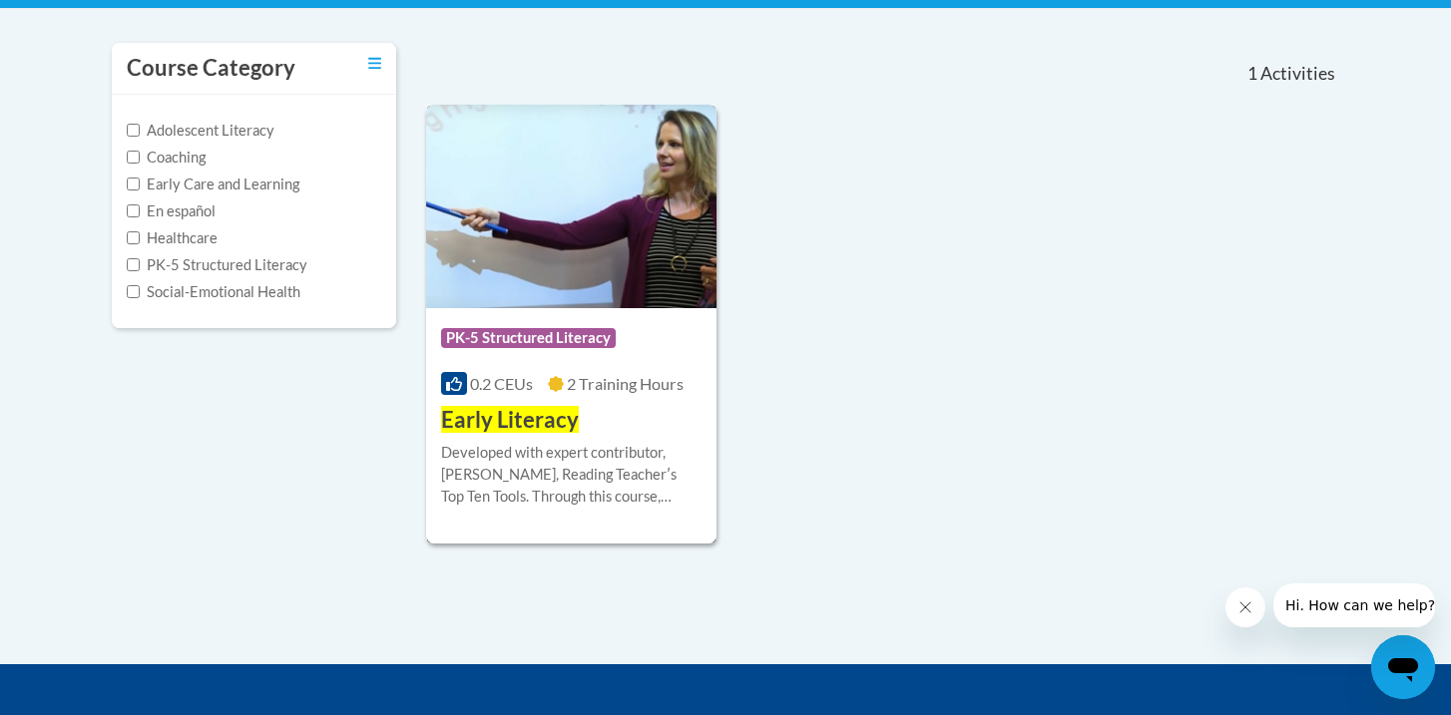
click at [482, 424] on span "Early Literacy" at bounding box center [510, 419] width 138 height 27
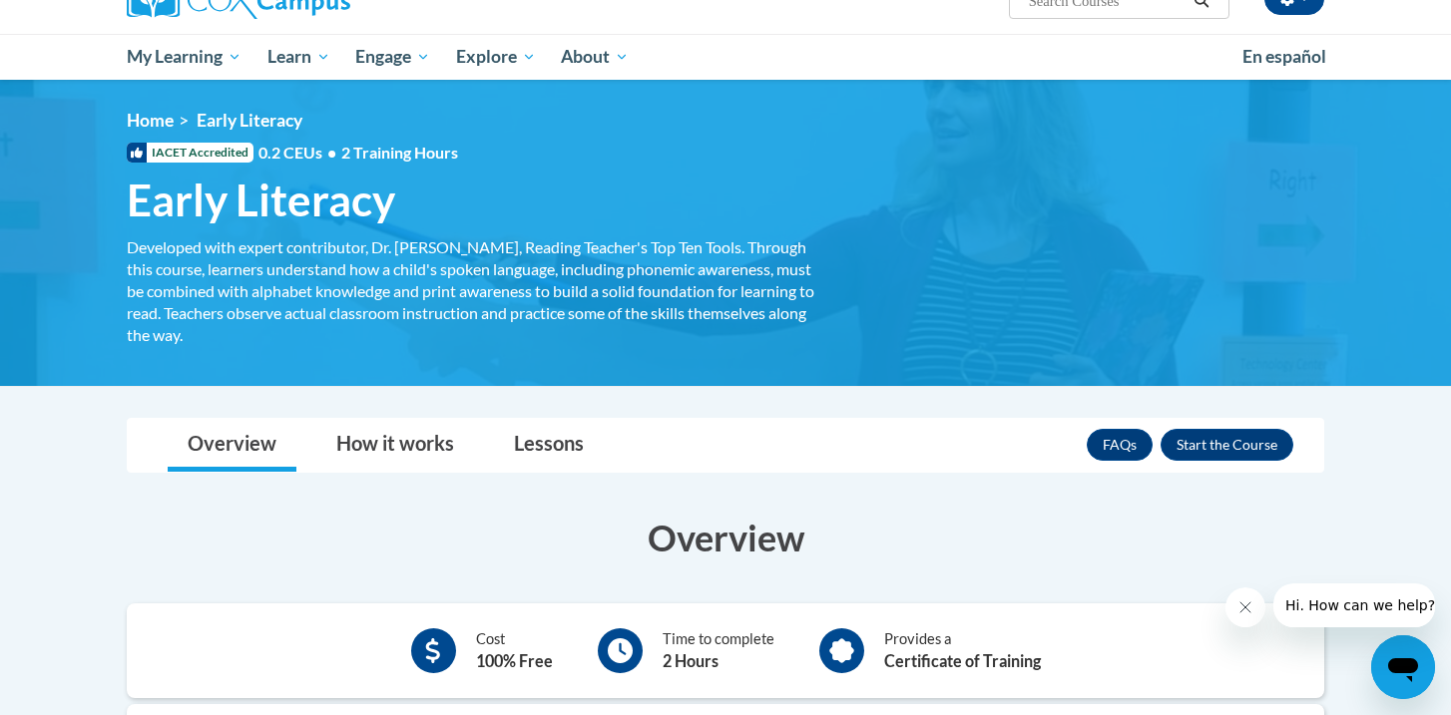
scroll to position [175, 0]
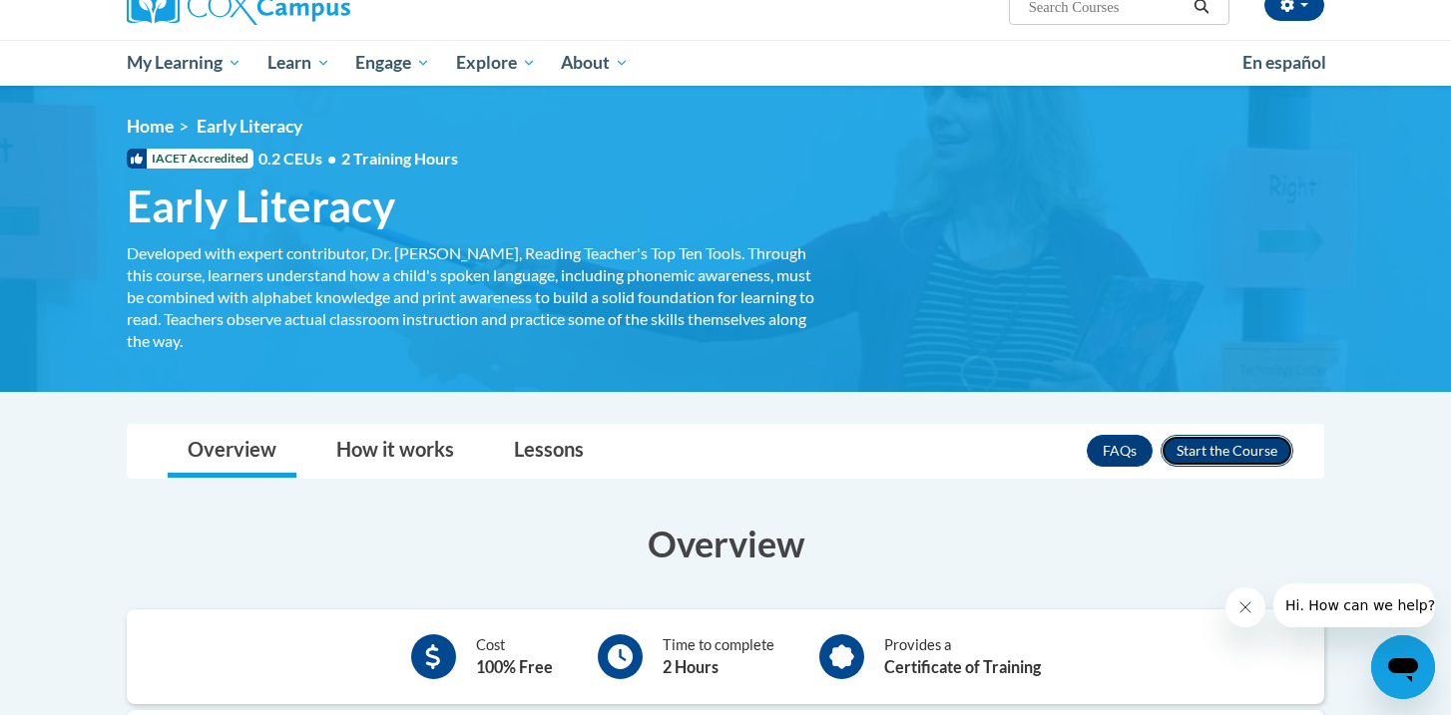
click at [1191, 450] on button "Enroll" at bounding box center [1227, 451] width 133 height 32
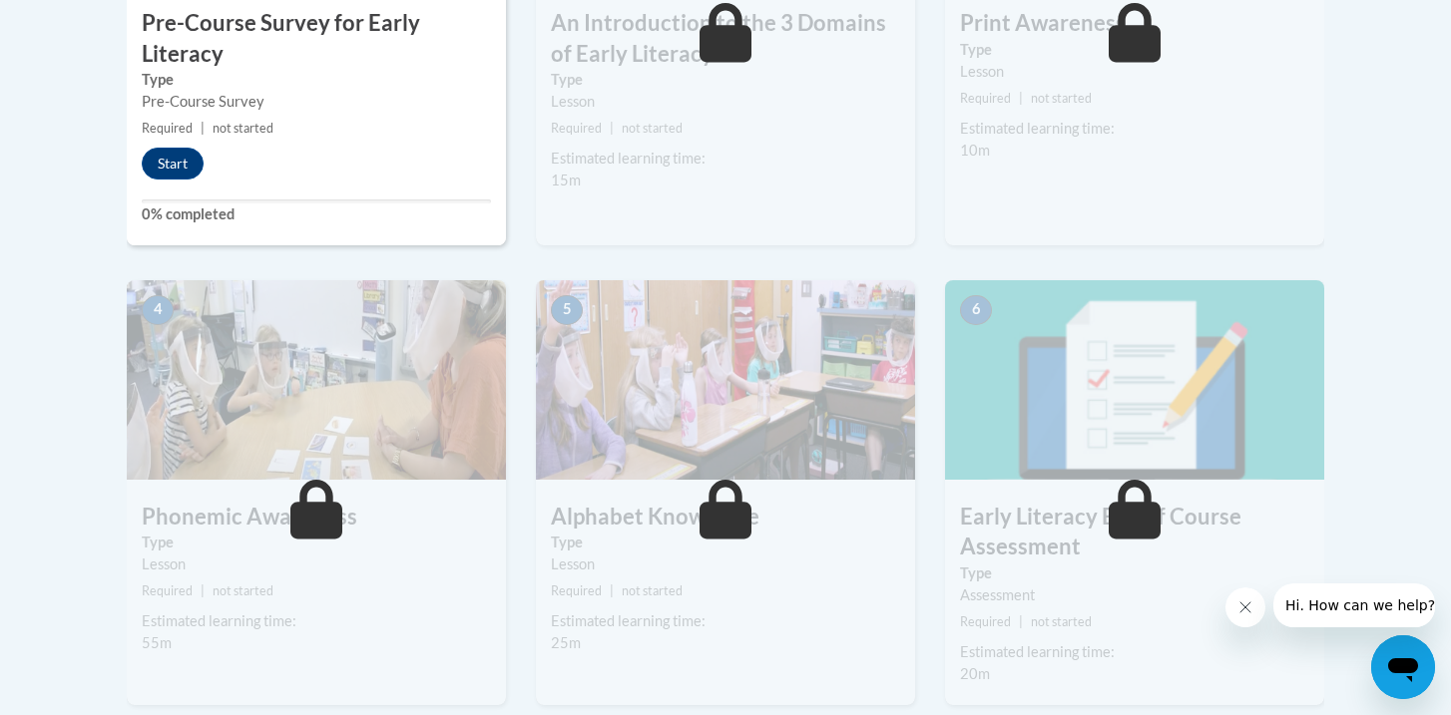
scroll to position [749, 0]
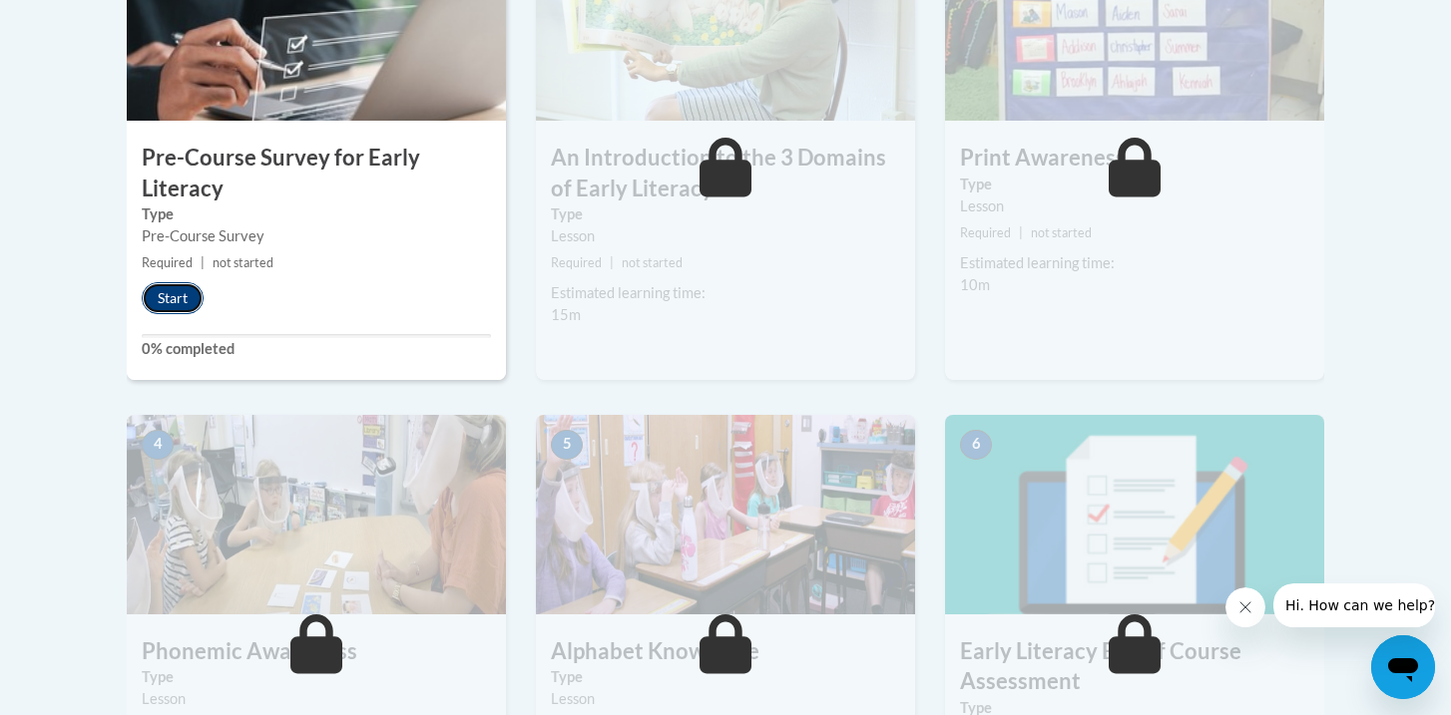
click at [156, 295] on button "Start" at bounding box center [173, 298] width 62 height 32
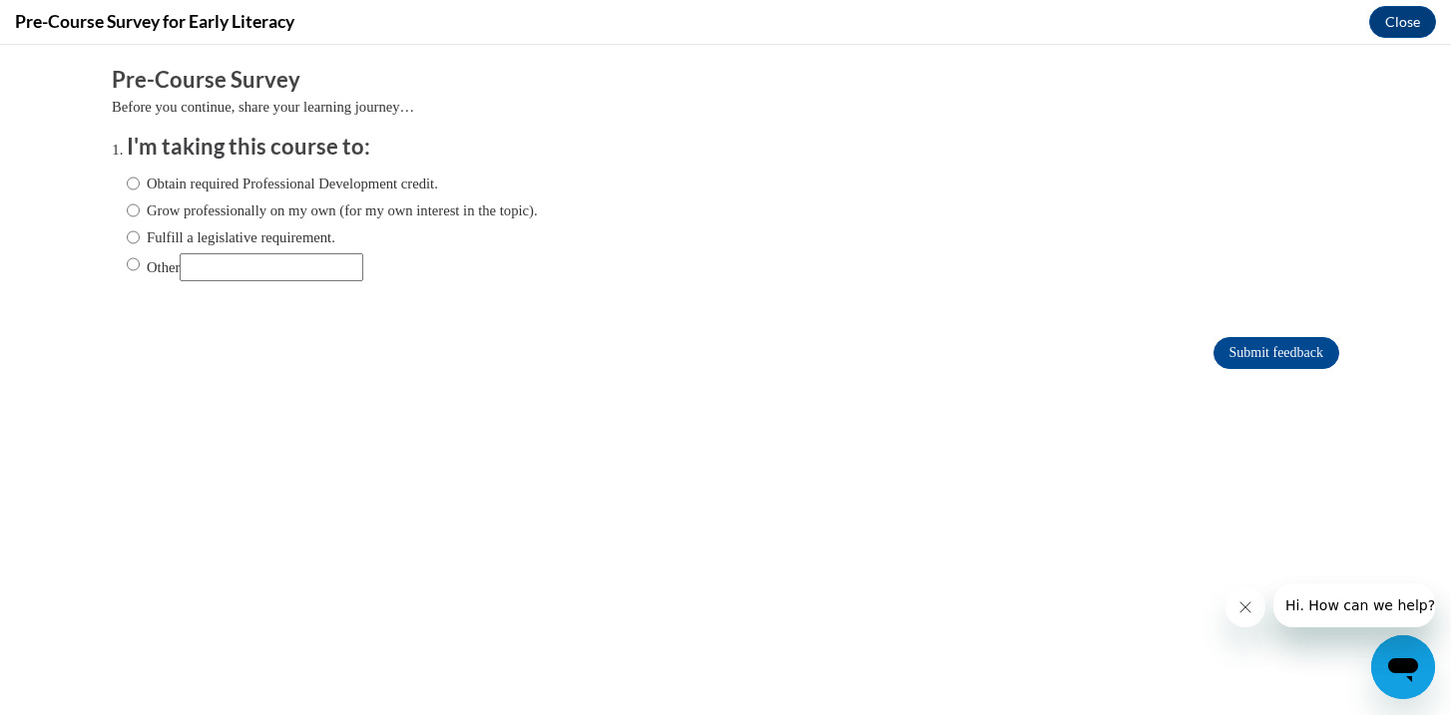
scroll to position [0, 0]
click at [158, 207] on label "Grow professionally on my own (for my own interest in the topic)." at bounding box center [332, 211] width 411 height 22
click at [140, 207] on input "Grow professionally on my own (for my own interest in the topic)." at bounding box center [133, 211] width 13 height 22
radio input "true"
click at [1247, 346] on input "Submit feedback" at bounding box center [1276, 353] width 126 height 32
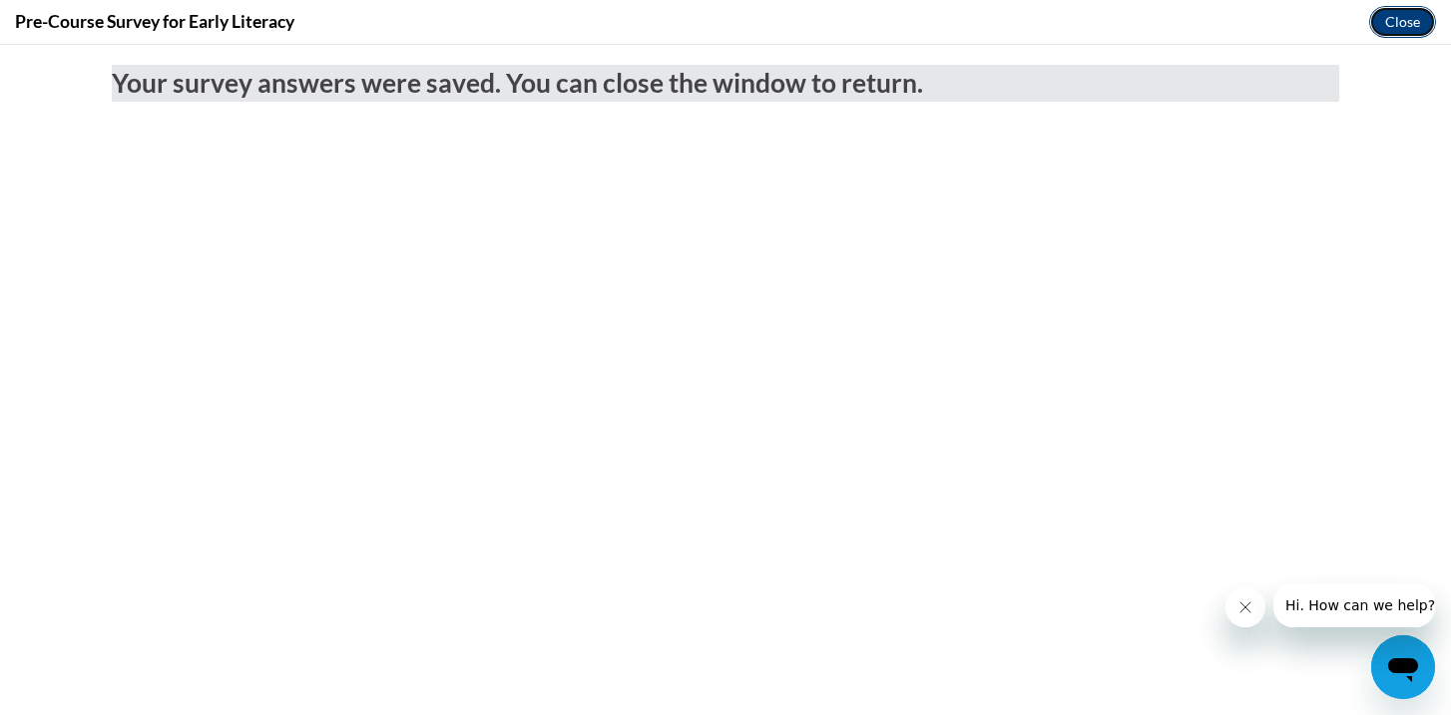
click at [1401, 18] on button "Close" at bounding box center [1402, 22] width 67 height 32
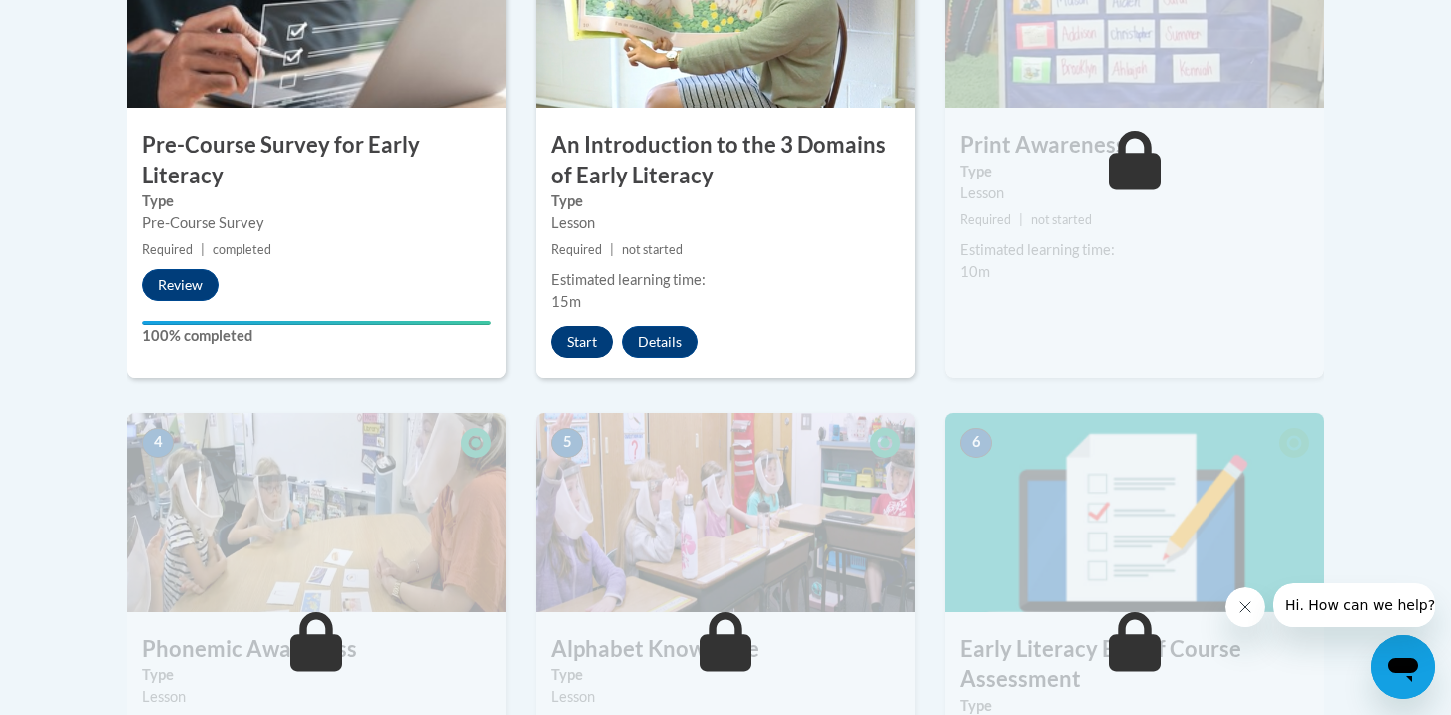
scroll to position [759, 0]
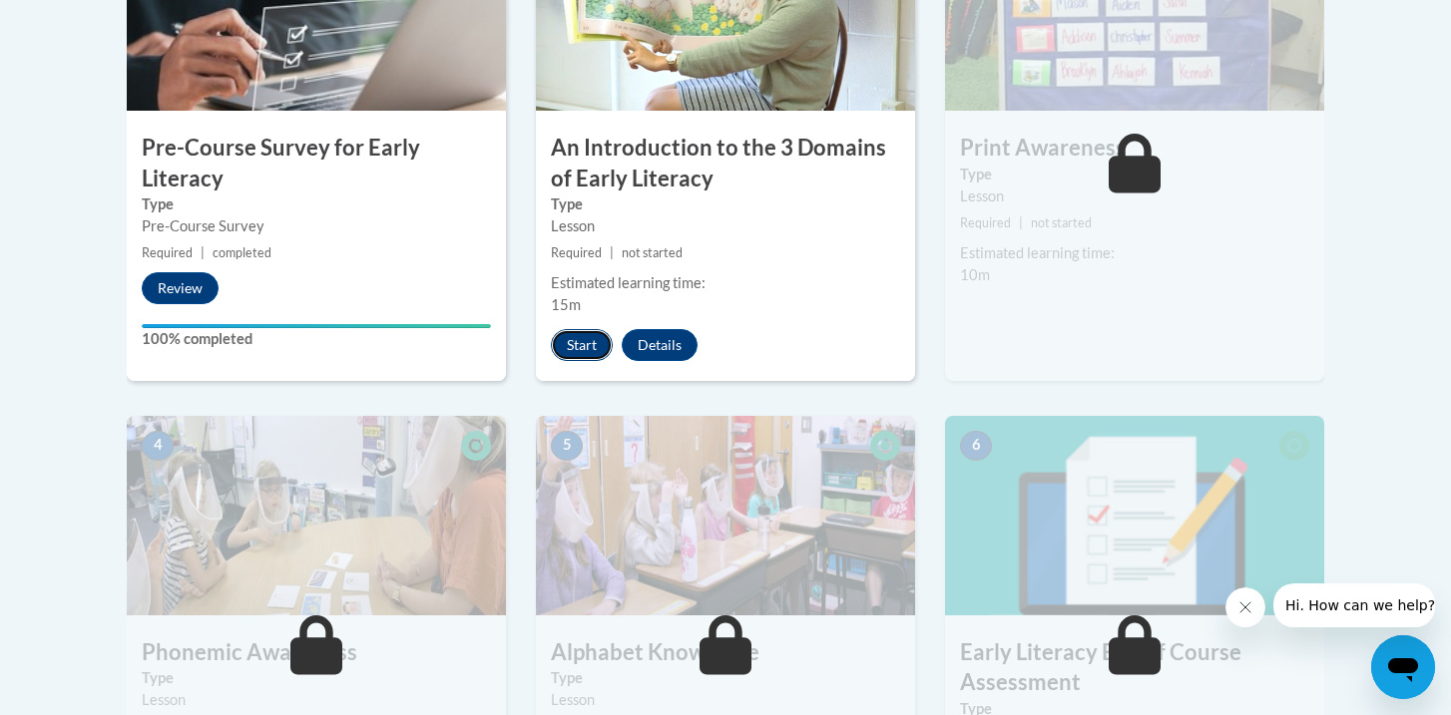
click at [595, 359] on button "Start" at bounding box center [582, 345] width 62 height 32
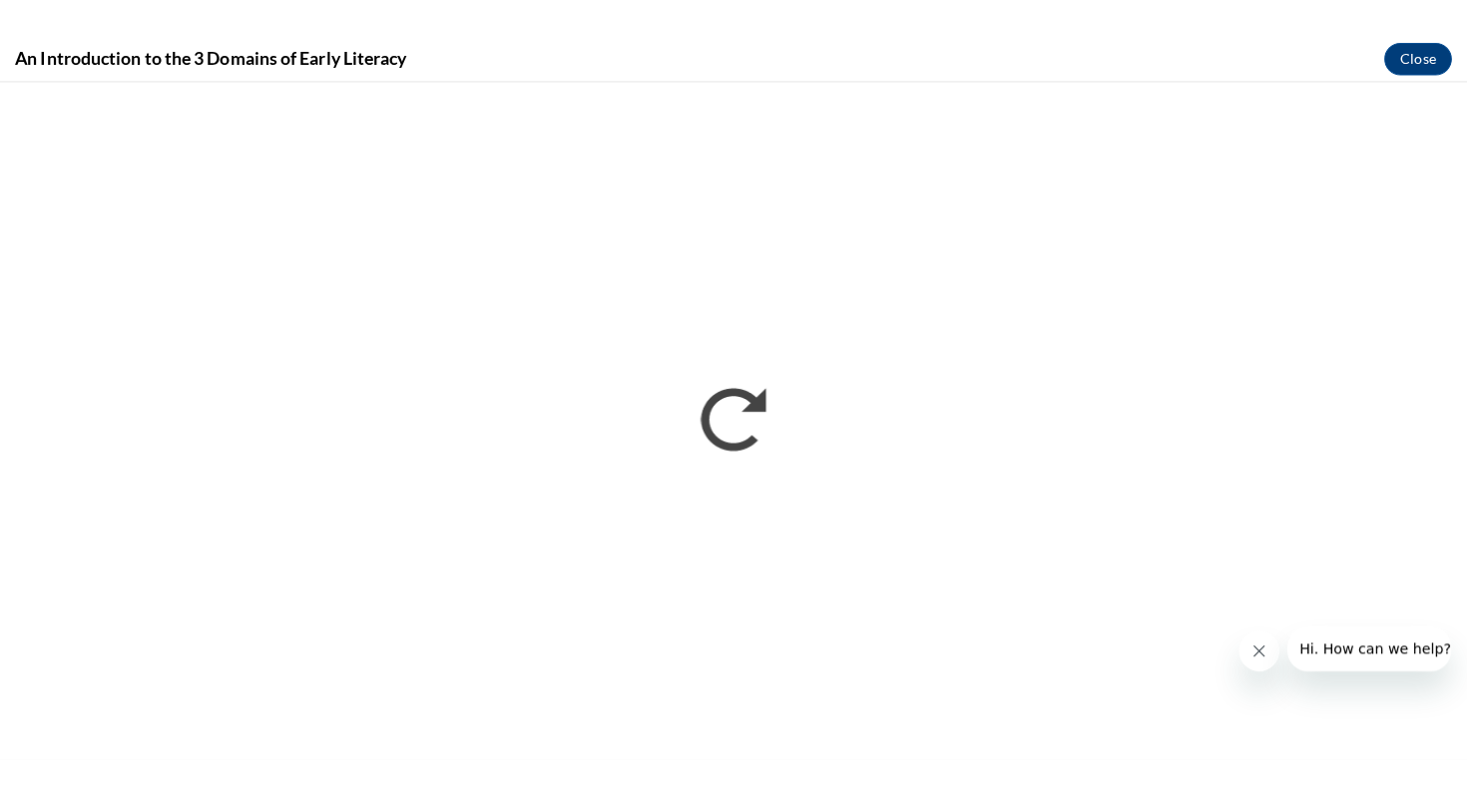
scroll to position [0, 0]
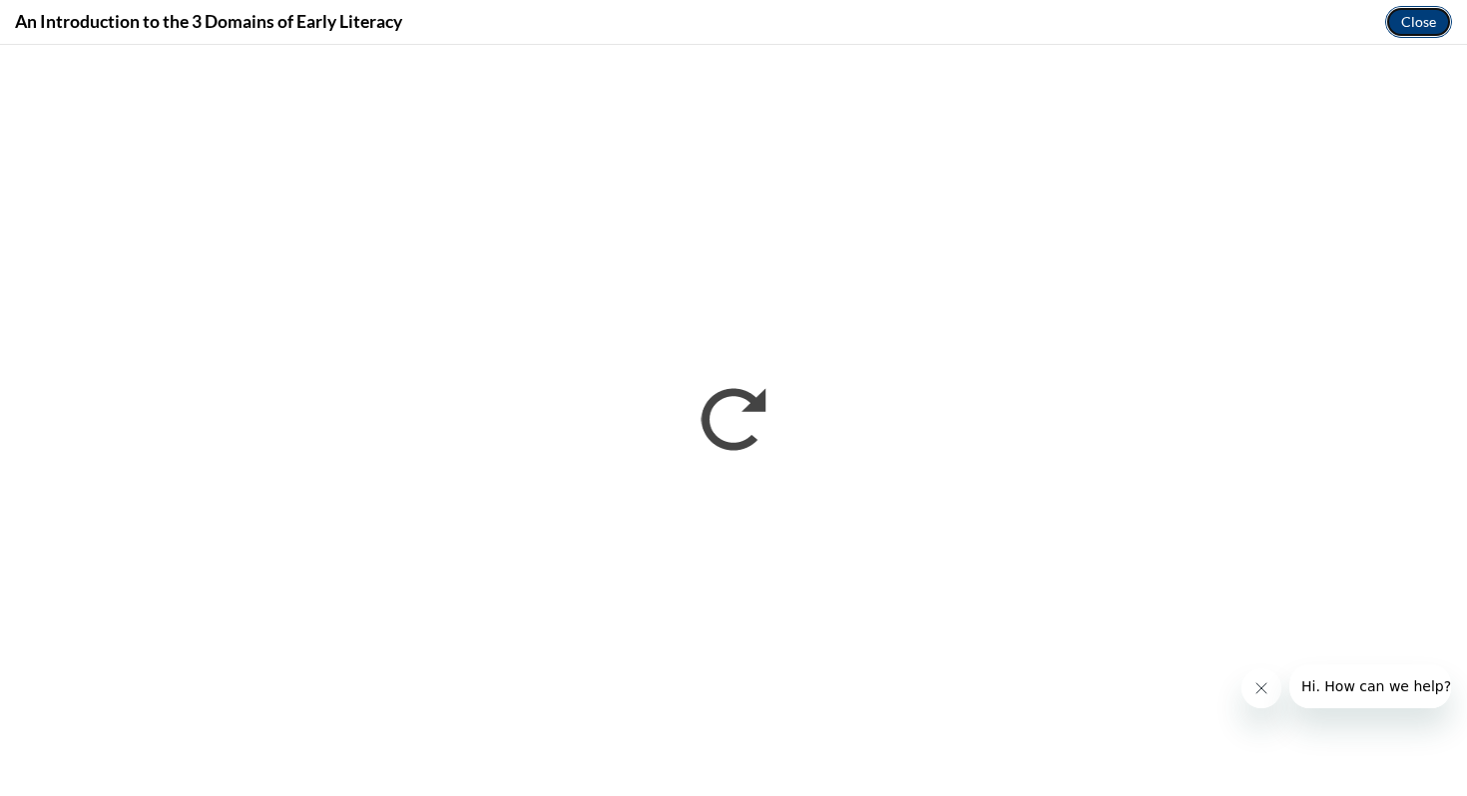
click at [1414, 20] on button "Close" at bounding box center [1418, 22] width 67 height 32
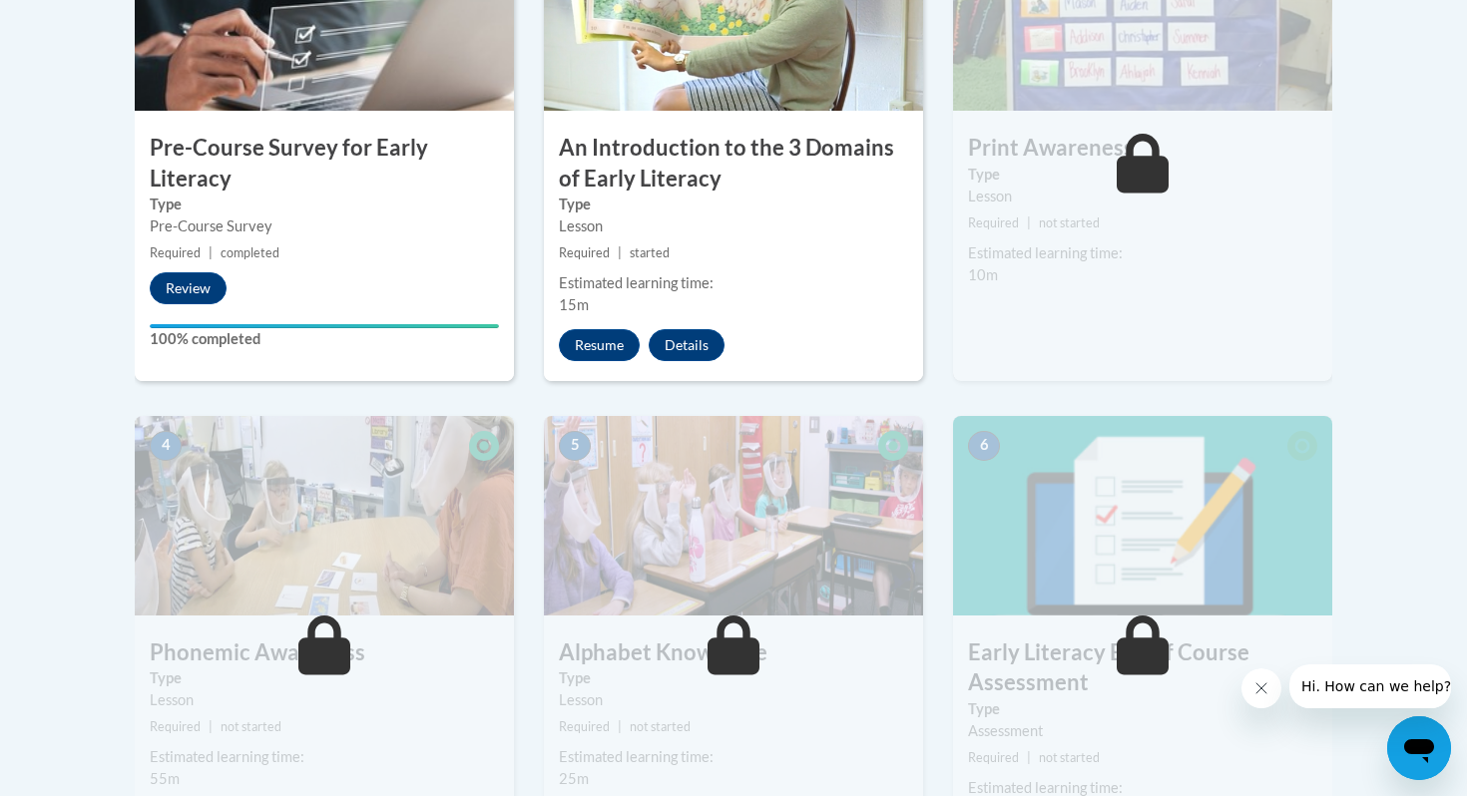
scroll to position [754, 0]
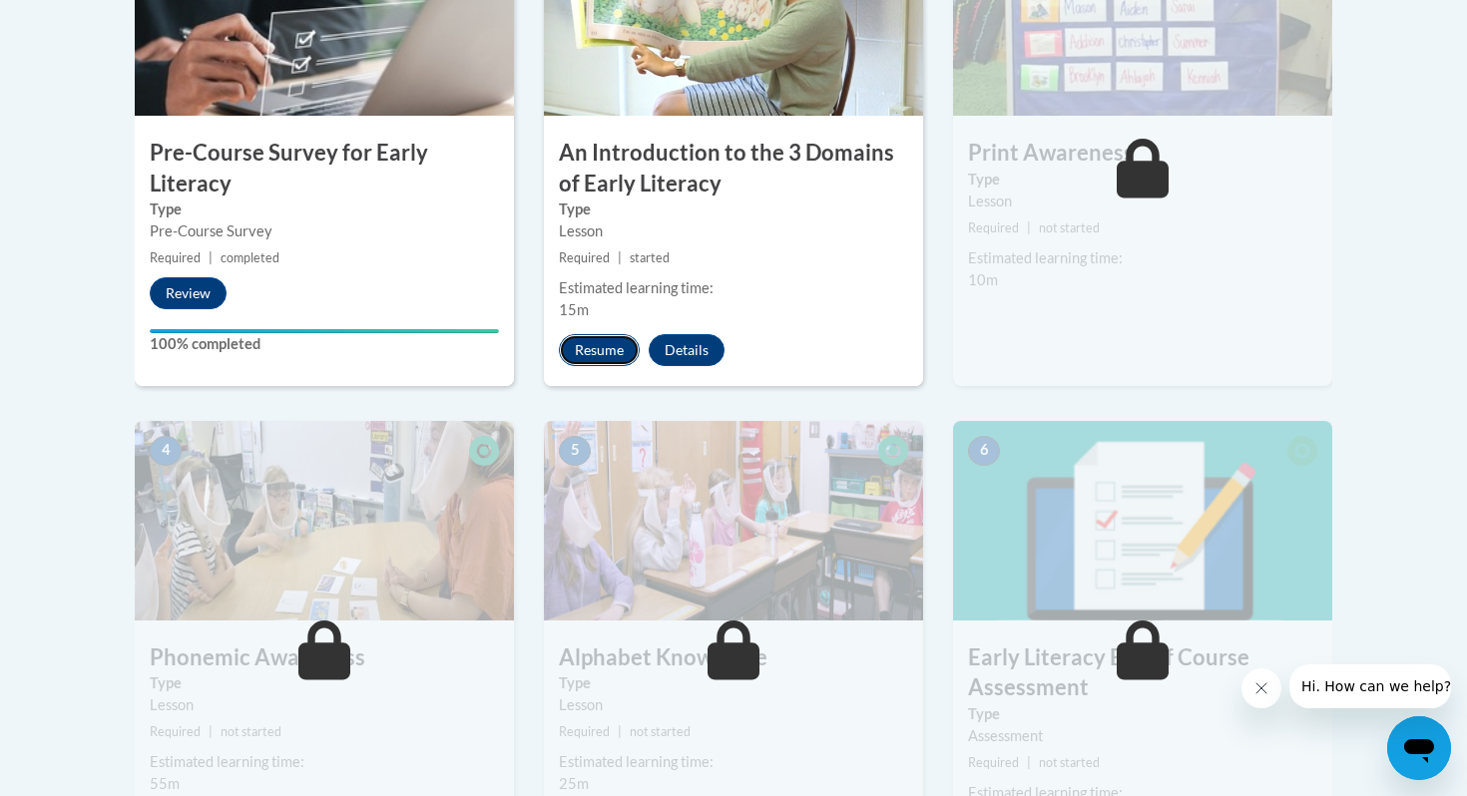
click at [590, 352] on button "Resume" at bounding box center [599, 350] width 81 height 32
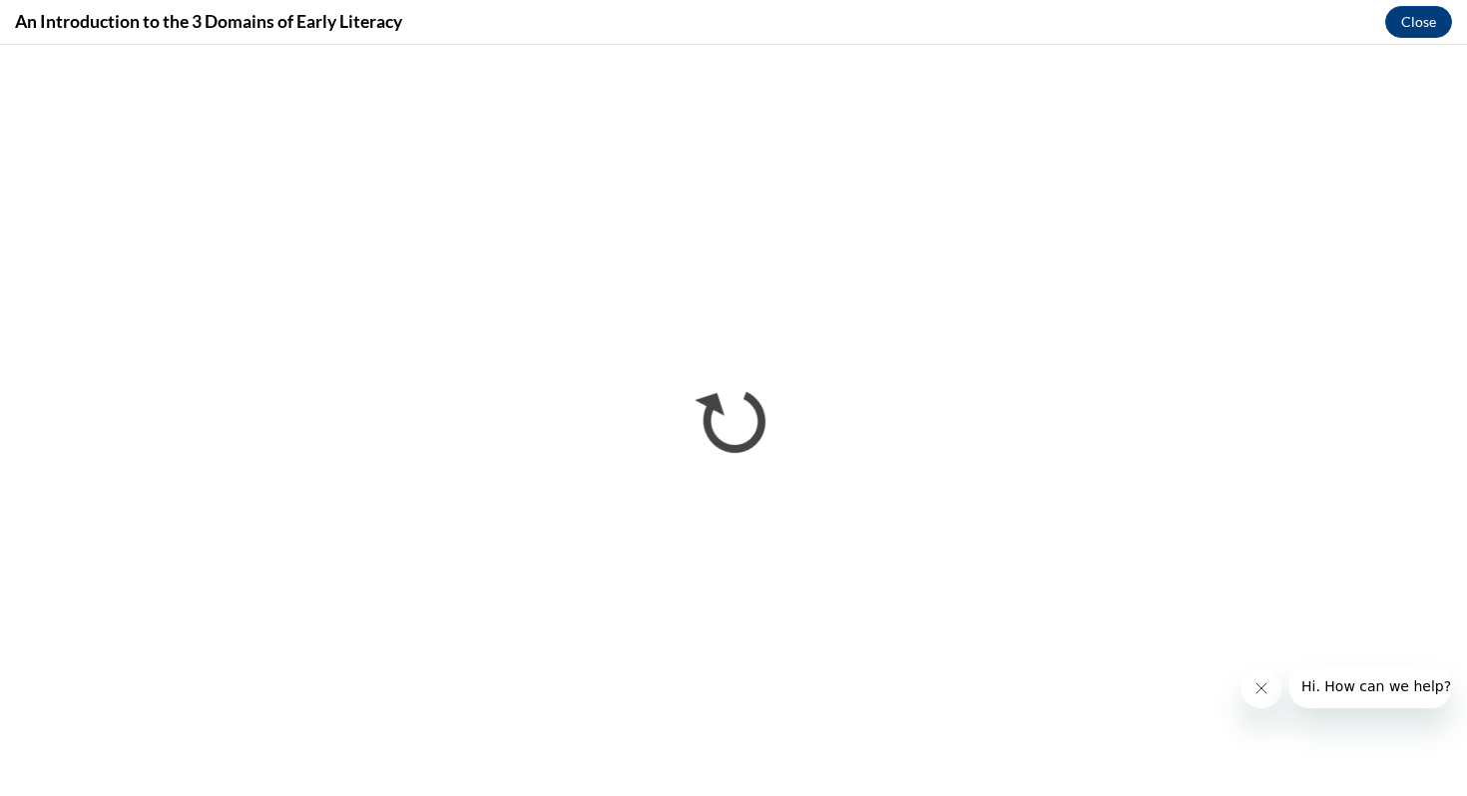
scroll to position [0, 0]
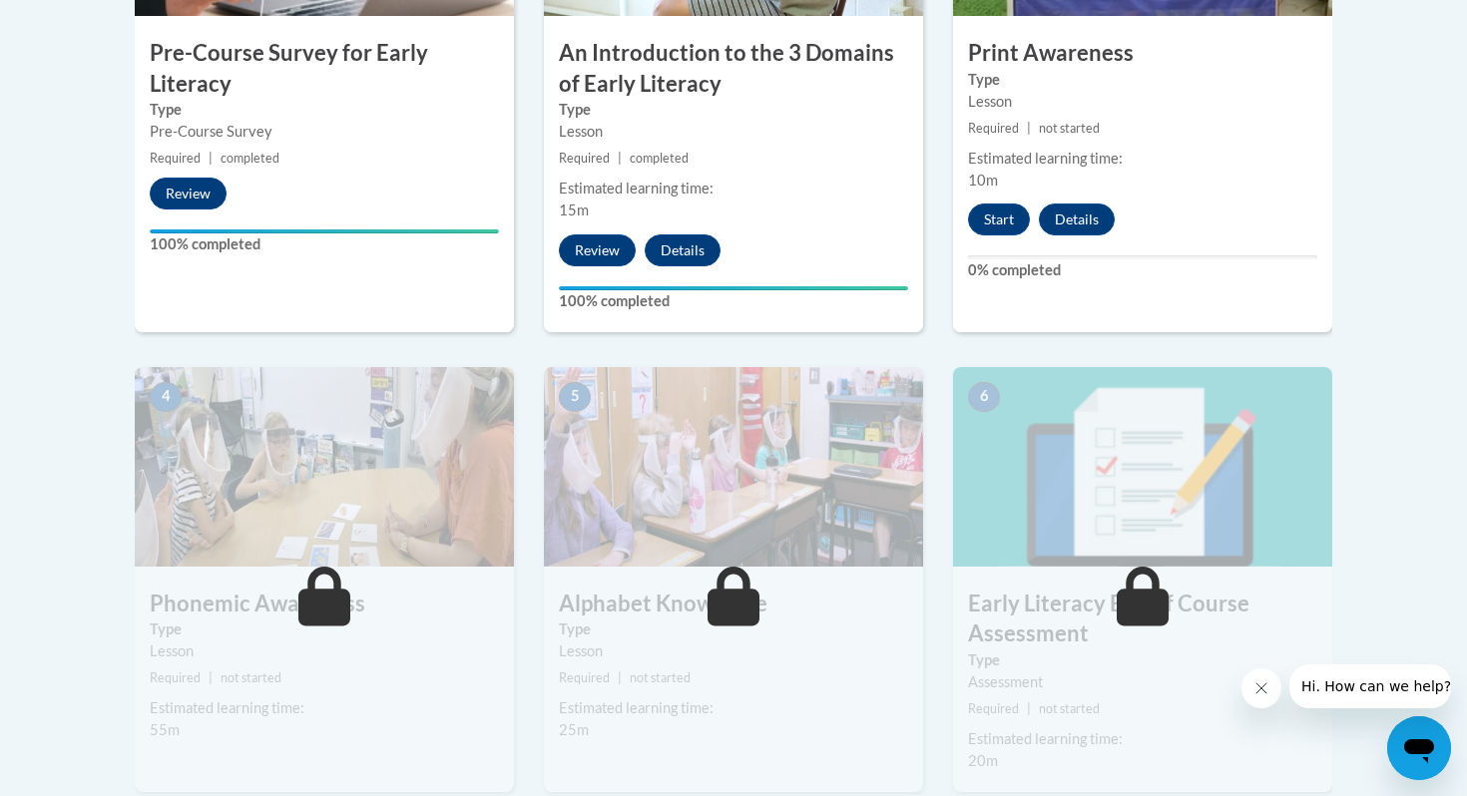
scroll to position [858, 0]
